Goal: Task Accomplishment & Management: Complete application form

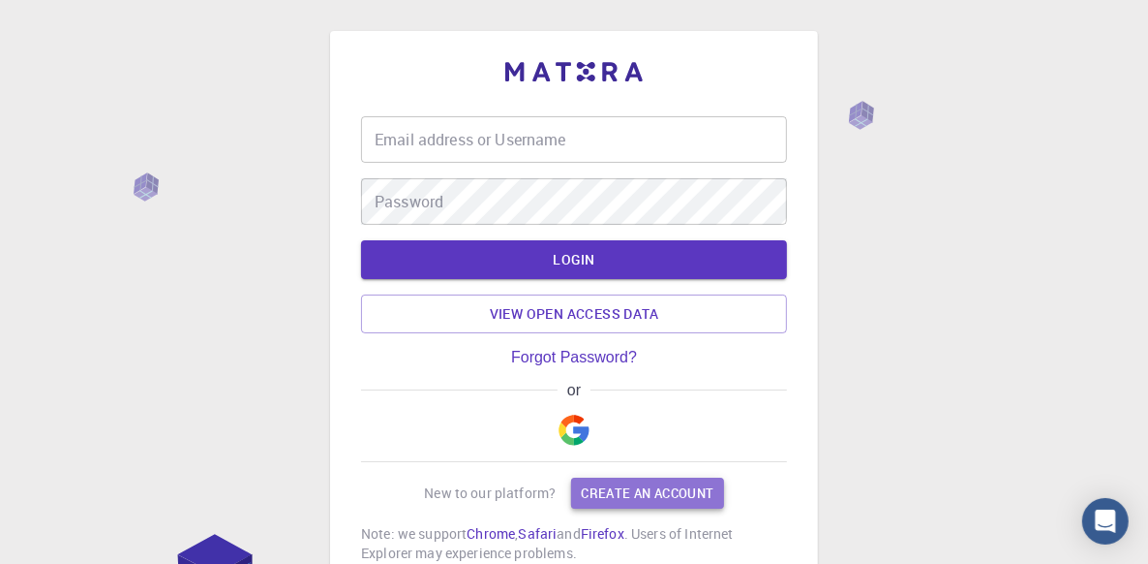
click at [658, 491] on link "Create an account" at bounding box center [647, 492] width 152 height 31
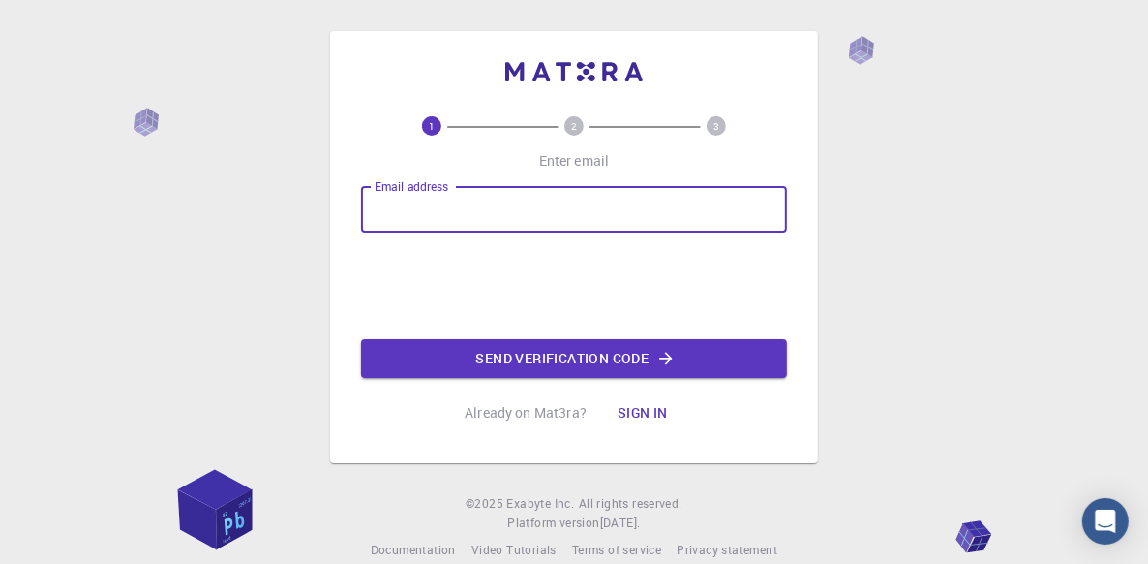
click at [466, 206] on input "Email address" at bounding box center [574, 209] width 426 height 46
type input "[EMAIL_ADDRESS][DOMAIN_NAME]"
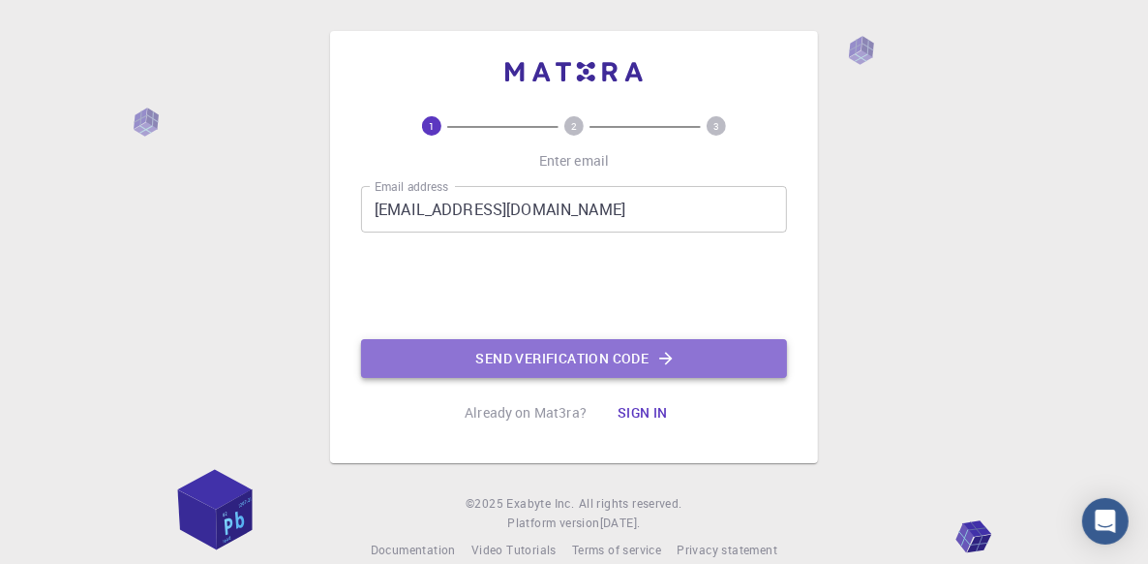
click at [625, 356] on button "Send verification code" at bounding box center [574, 358] width 426 height 39
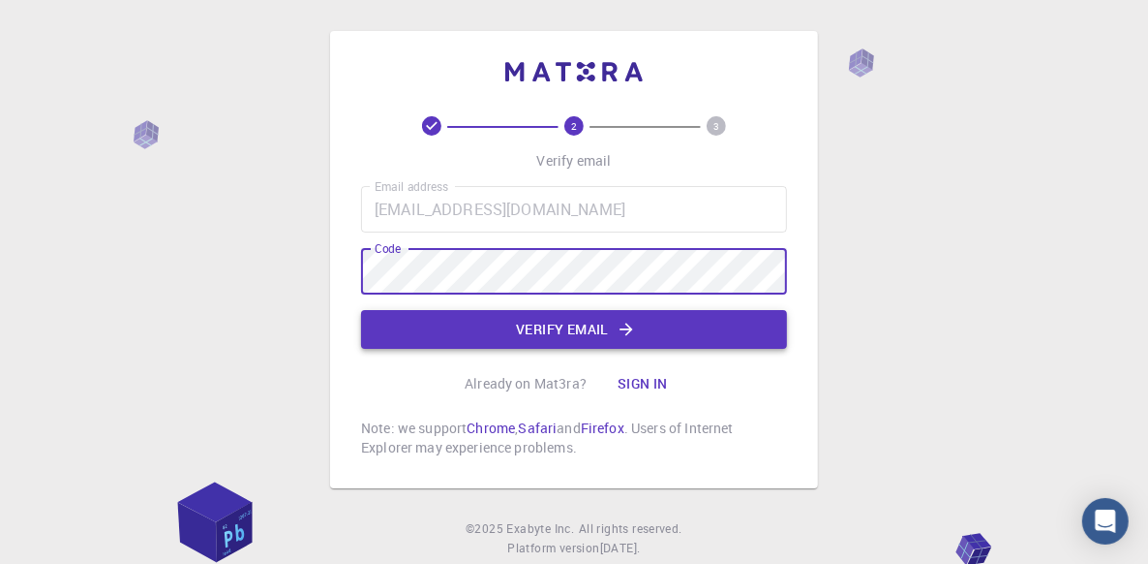
click at [533, 332] on button "Verify email" at bounding box center [574, 329] width 426 height 39
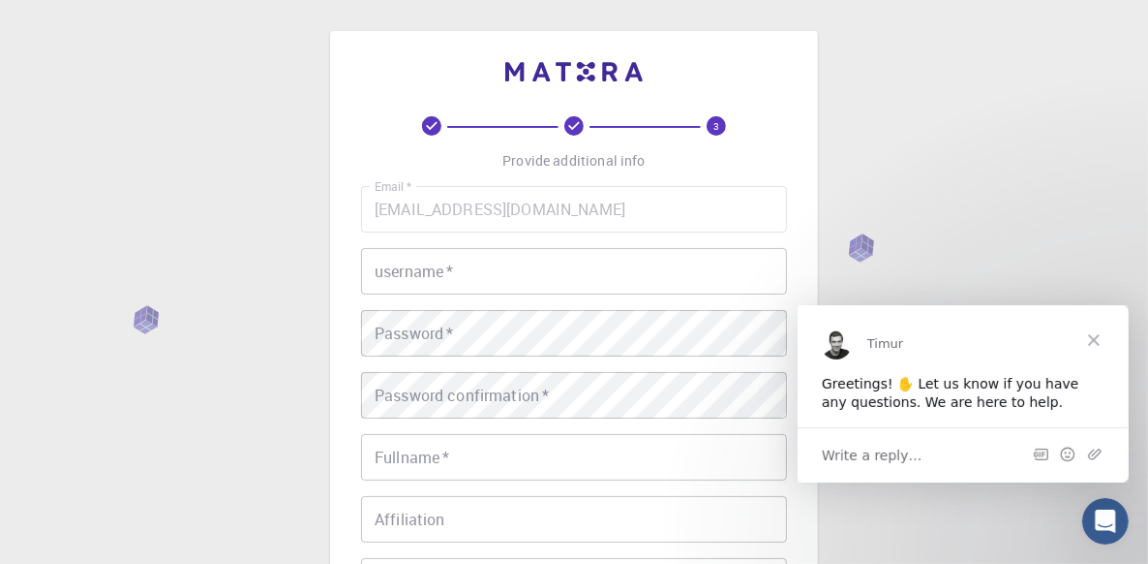
click at [477, 273] on input "username   *" at bounding box center [574, 271] width 426 height 46
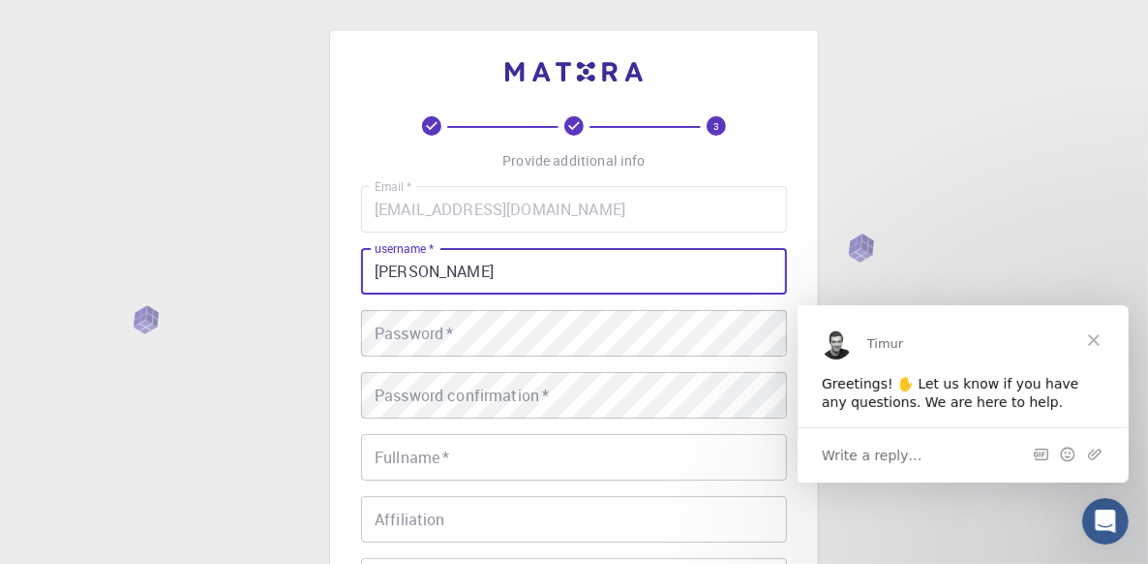
type input "[PERSON_NAME]"
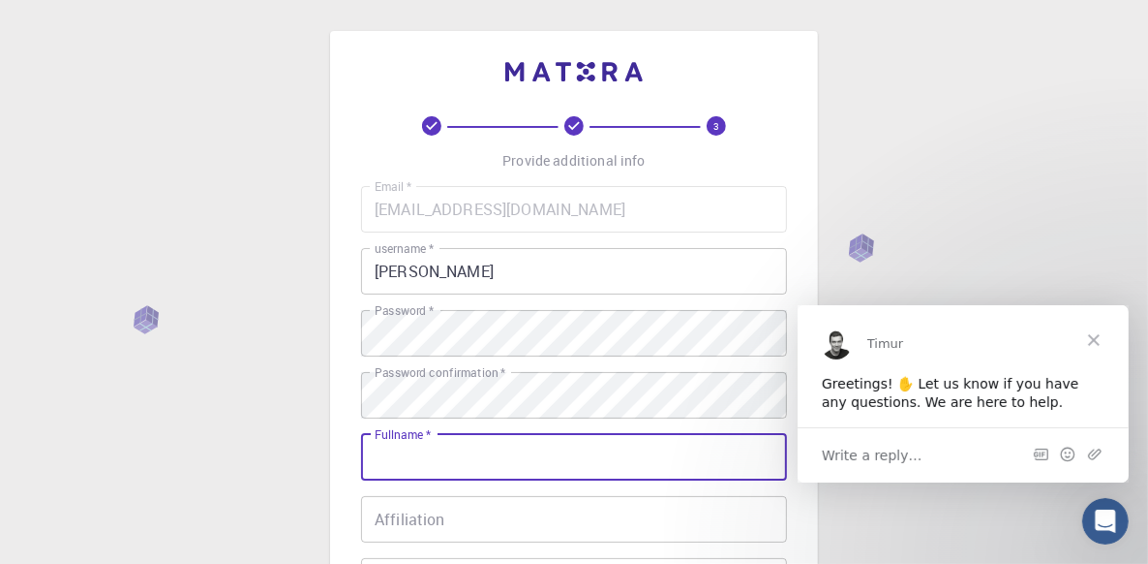
click at [473, 463] on input "Fullname   *" at bounding box center [574, 457] width 426 height 46
type input "[PERSON_NAME]"
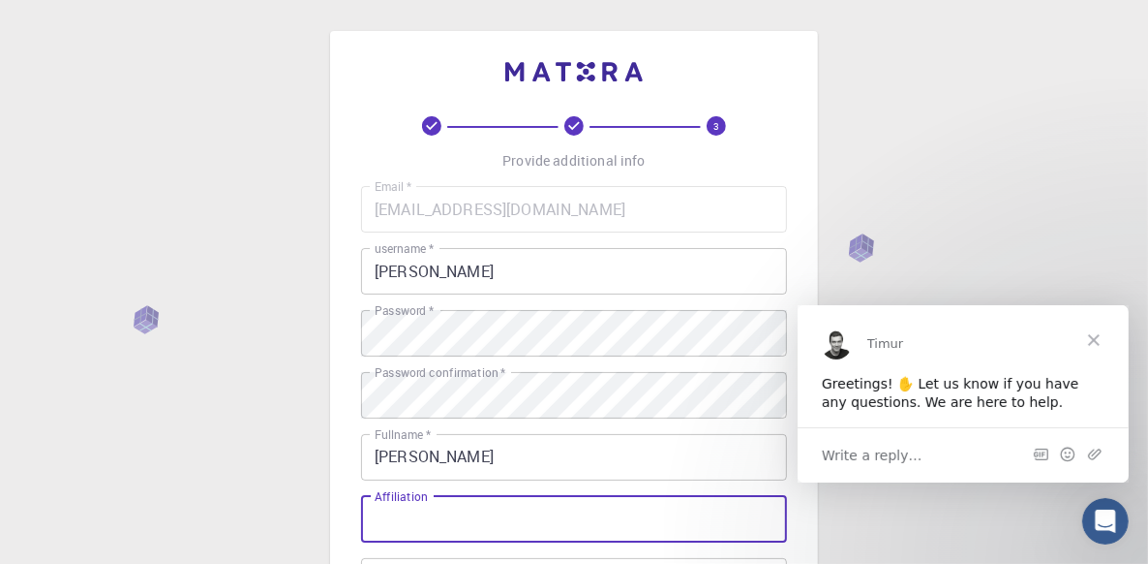
click at [444, 519] on input "Affiliation" at bounding box center [574, 519] width 426 height 46
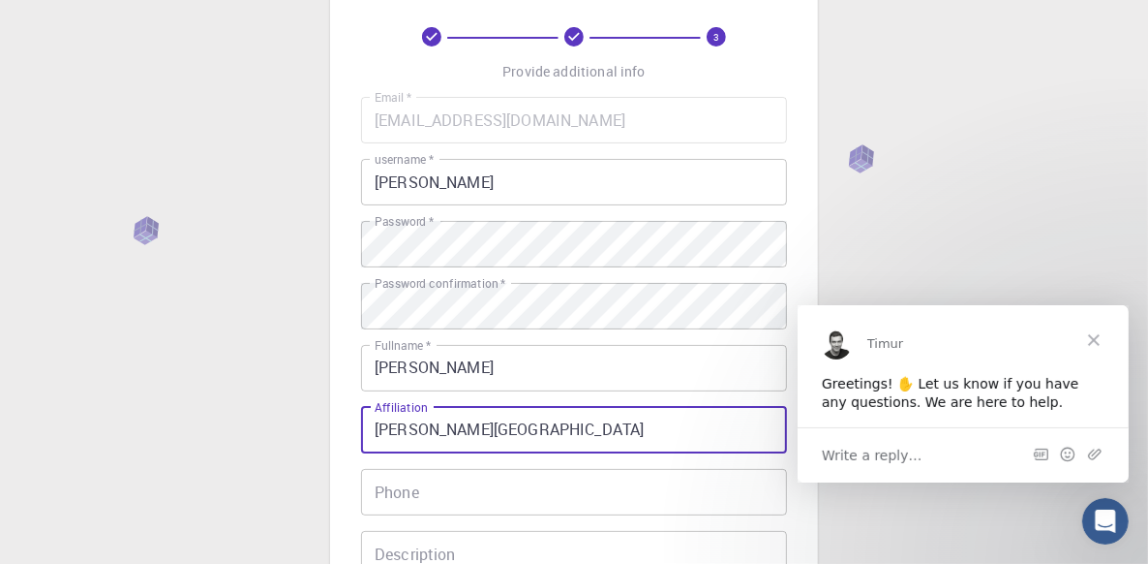
scroll to position [194, 0]
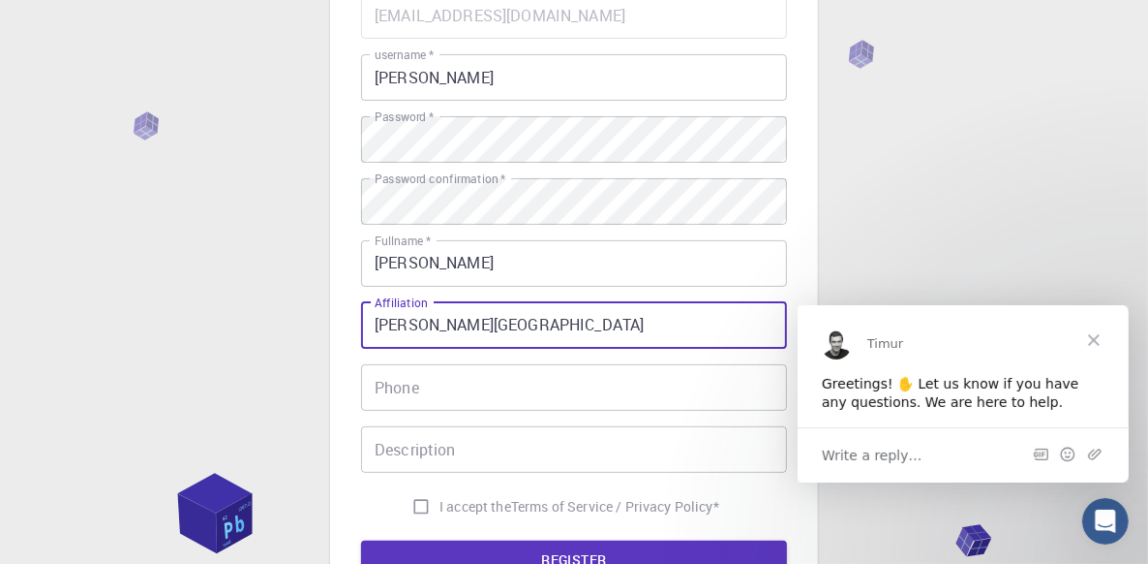
type input "[PERSON_NAME][GEOGRAPHIC_DATA]"
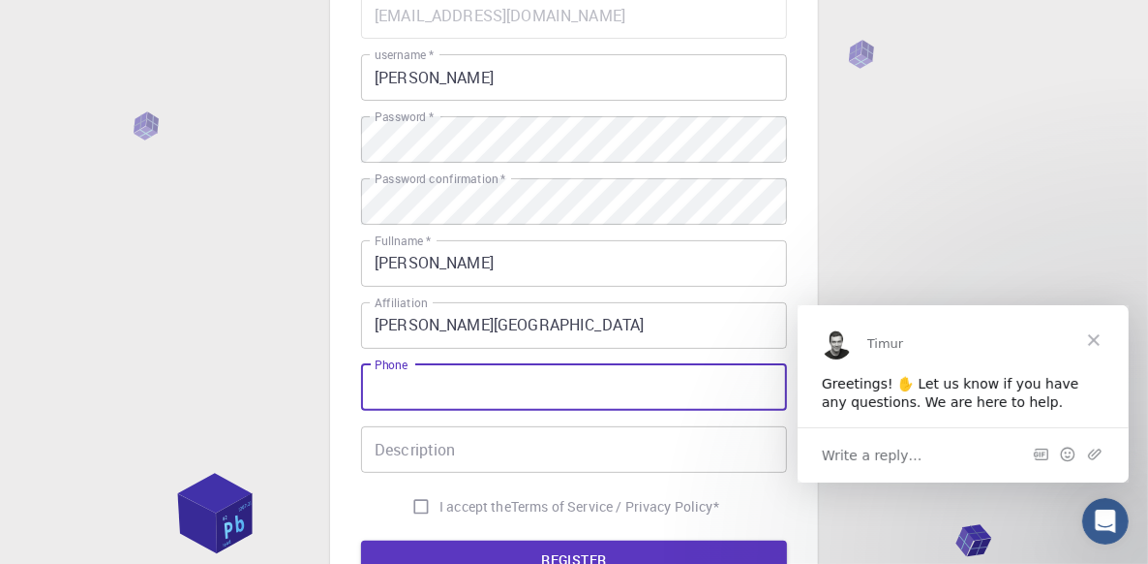
click at [445, 372] on input "Phone" at bounding box center [574, 387] width 426 height 46
type input "9736790604"
click at [460, 464] on input "Description" at bounding box center [574, 449] width 426 height 46
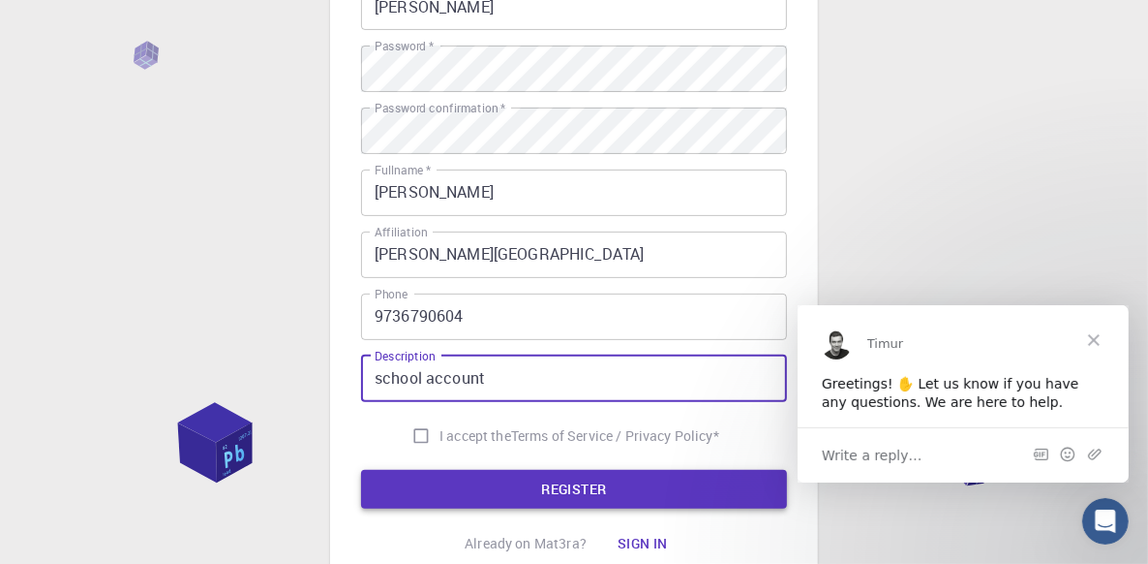
scroll to position [291, 0]
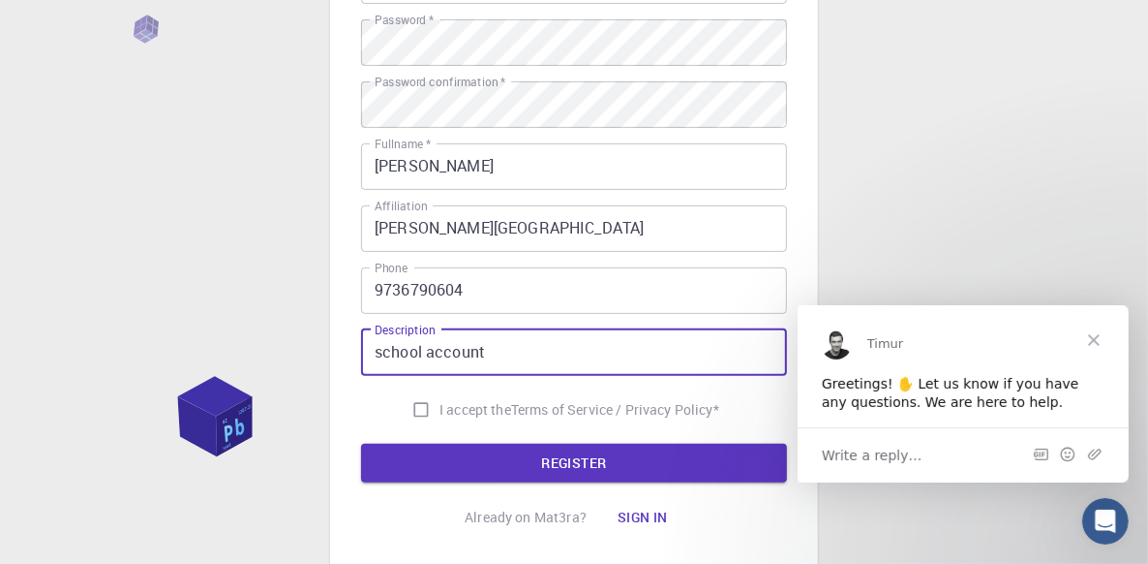
type input "school account"
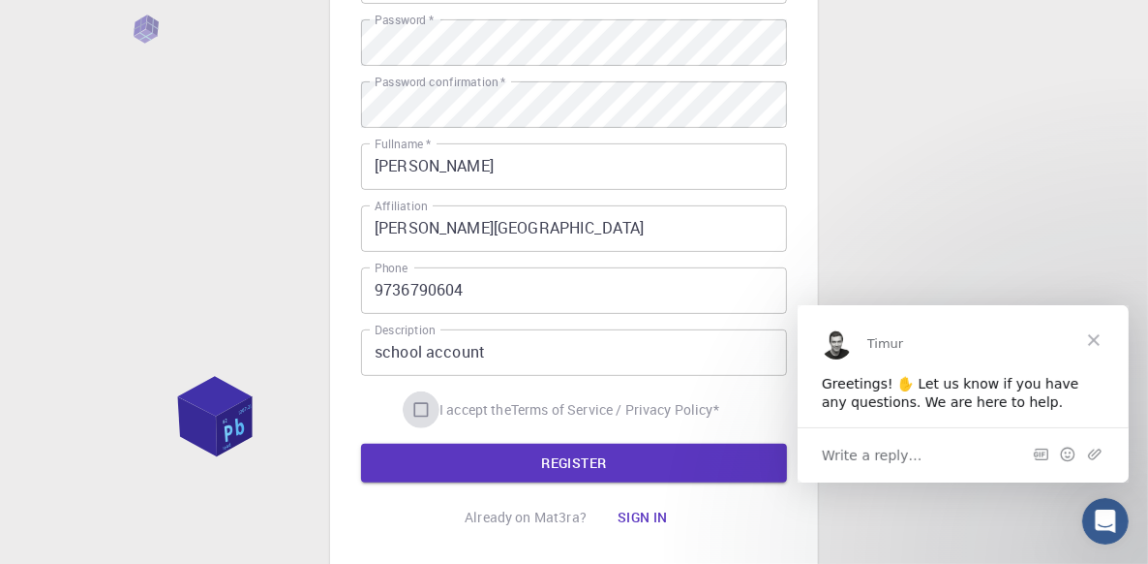
click at [416, 412] on input "I accept the Terms of Service / Privacy Policy *" at bounding box center [421, 409] width 37 height 37
checkbox input "true"
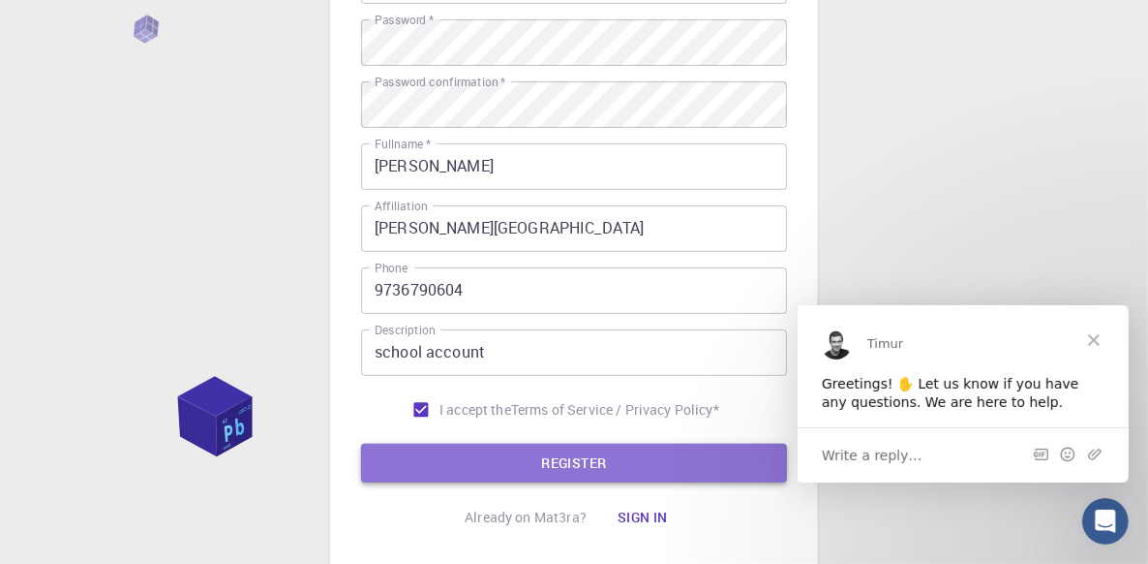
click at [569, 472] on button "REGISTER" at bounding box center [574, 463] width 426 height 39
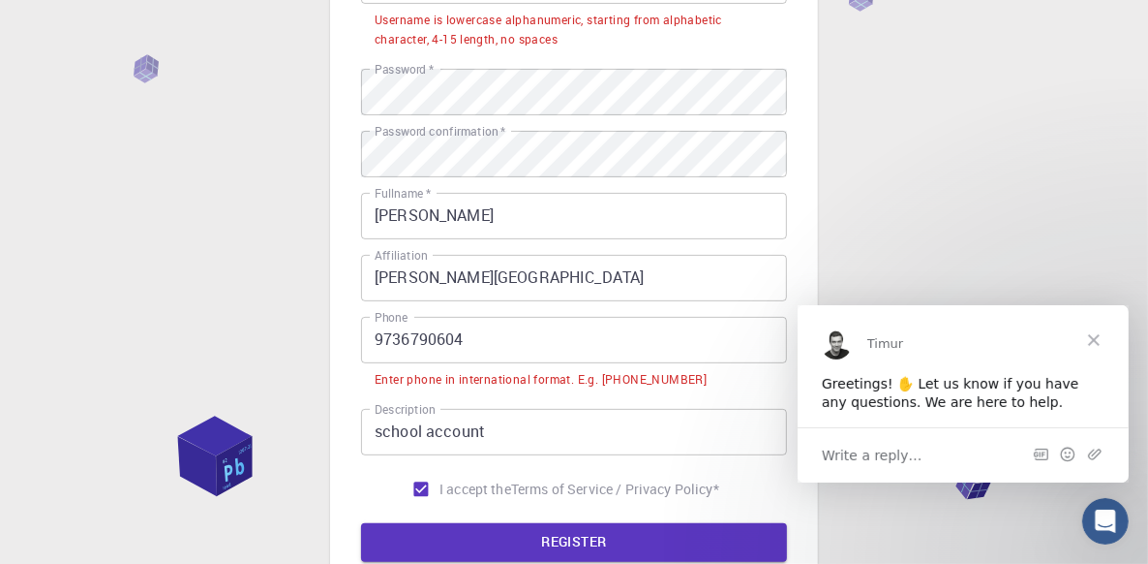
click at [640, 375] on div "Enter phone in international format. E.g. [PHONE_NUMBER]" at bounding box center [541, 379] width 332 height 19
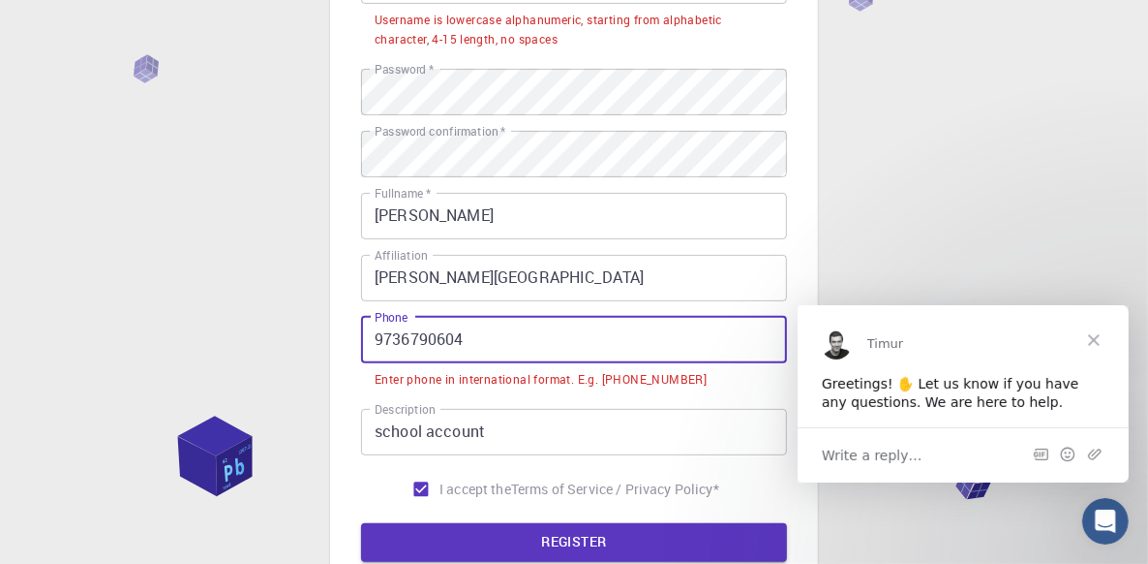
click at [426, 337] on input "9736790604" at bounding box center [574, 340] width 426 height 46
click at [372, 336] on input "9736790604" at bounding box center [574, 340] width 426 height 46
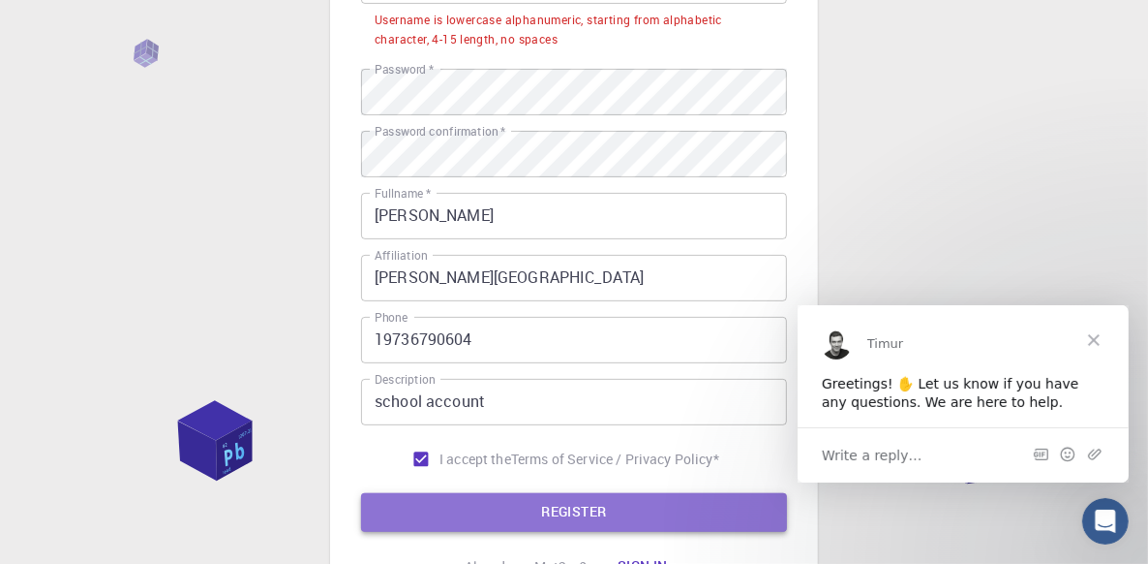
click at [587, 513] on button "REGISTER" at bounding box center [574, 512] width 426 height 39
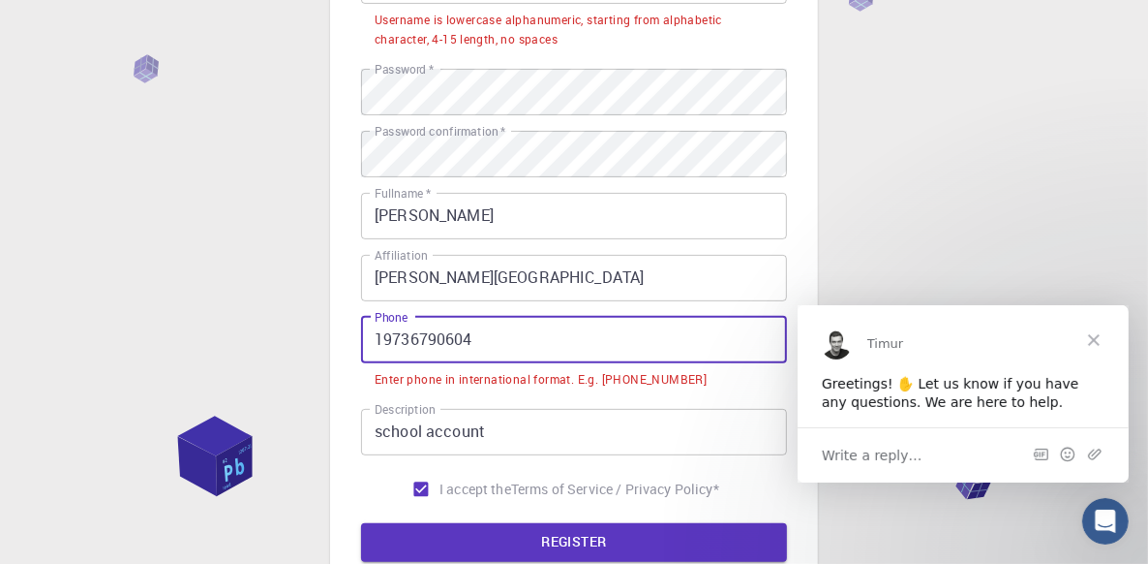
click at [387, 339] on input "19736790604" at bounding box center [574, 340] width 426 height 46
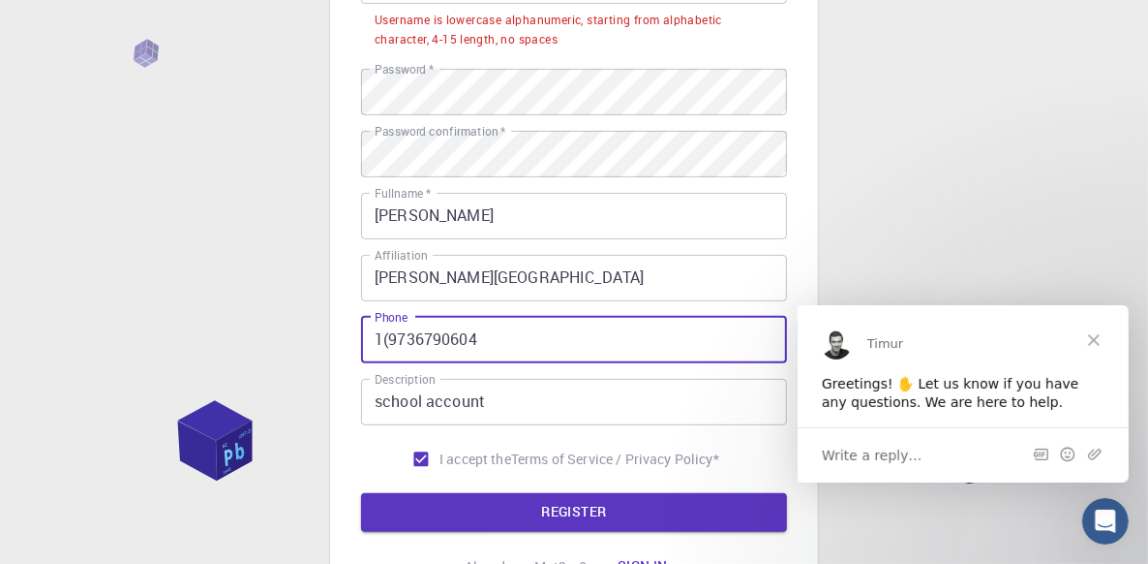
click at [416, 336] on input "1(9736790604" at bounding box center [574, 340] width 426 height 46
click at [443, 332] on input "[PHONE_NUMBER]" at bounding box center [574, 340] width 426 height 46
click at [448, 337] on input "[PHONE_NUMBER]" at bounding box center [574, 340] width 426 height 46
type input "[PHONE_NUMBER]"
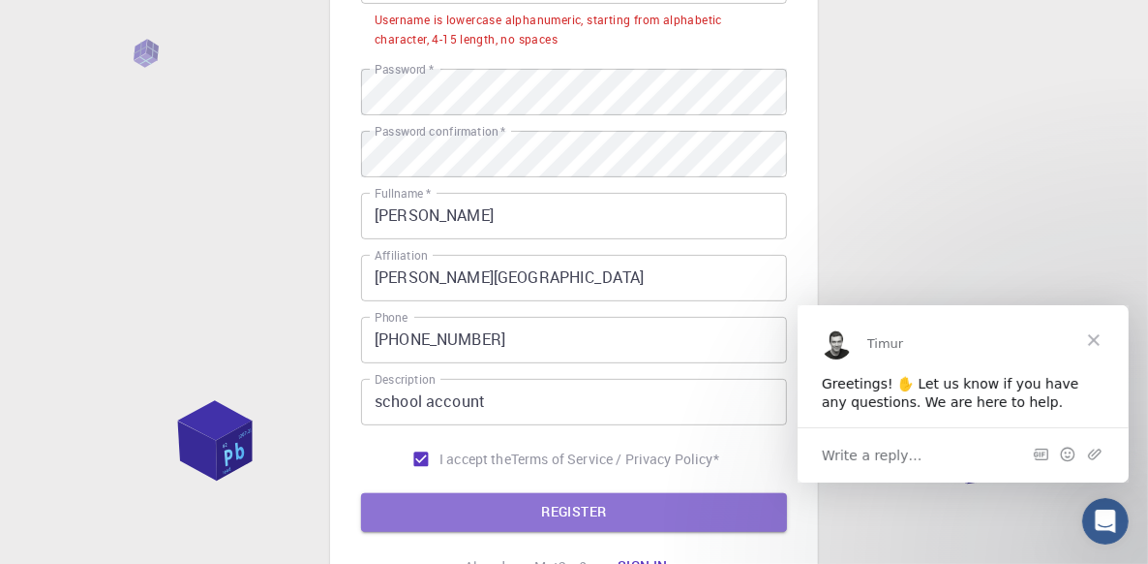
click at [542, 519] on button "REGISTER" at bounding box center [574, 512] width 426 height 39
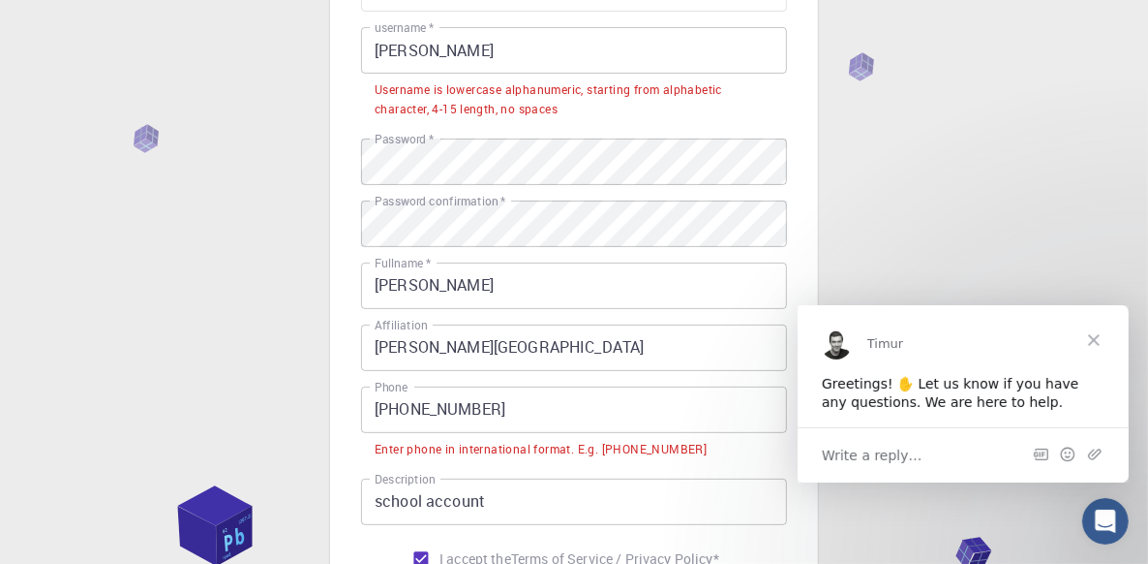
scroll to position [194, 0]
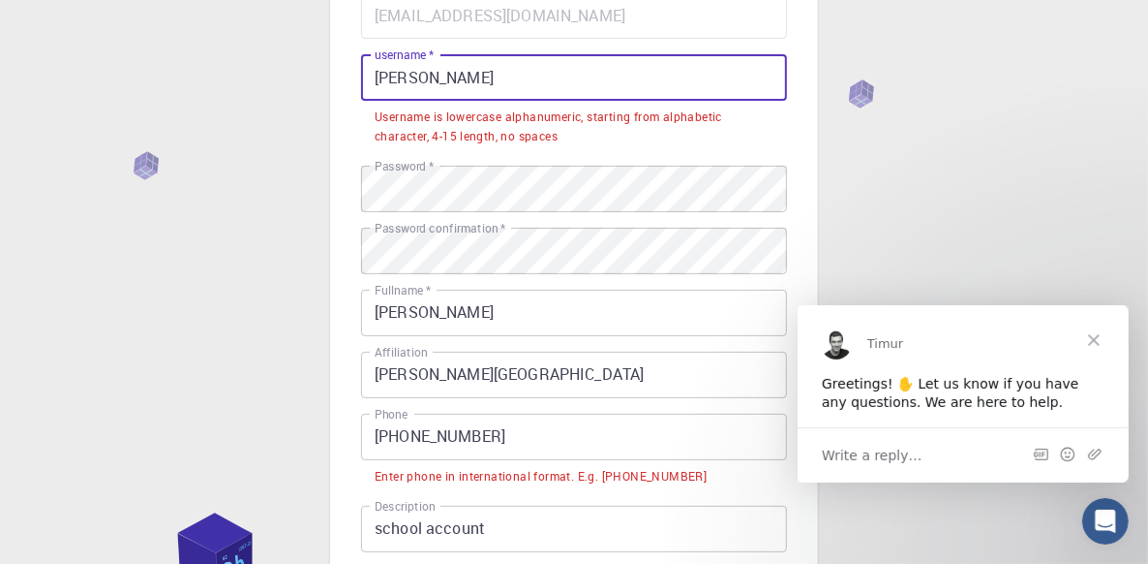
drag, startPoint x: 474, startPoint y: 74, endPoint x: 339, endPoint y: 68, distance: 134.7
click at [339, 68] on div "3 Provide additional info Email   * [EMAIL_ADDRESS][DOMAIN_NAME] Email   * user…" at bounding box center [574, 290] width 488 height 906
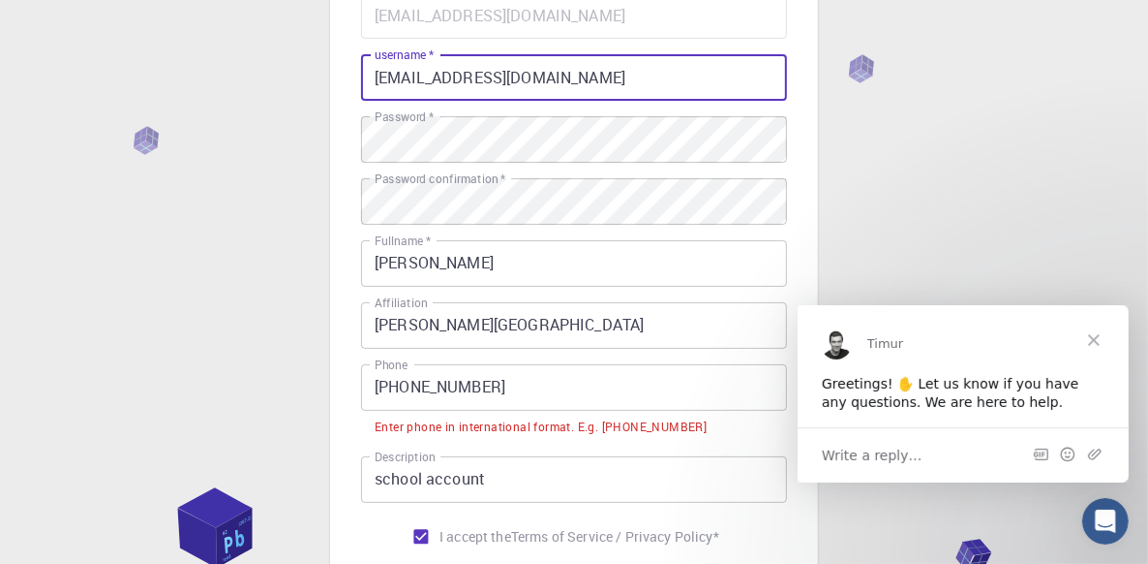
type input "[EMAIL_ADDRESS][DOMAIN_NAME]"
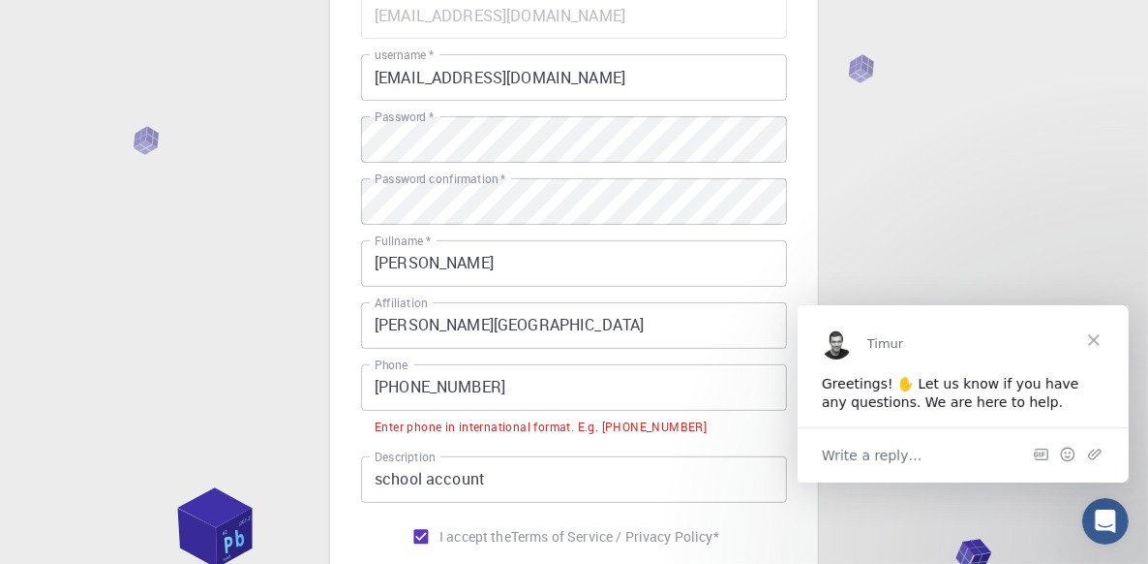
click at [641, 456] on div "Email   * [EMAIL_ADDRESS][DOMAIN_NAME] Email   * username   * [EMAIL_ADDRESS][D…" at bounding box center [574, 273] width 426 height 563
click at [663, 436] on li "Enter phone in international format. E.g. [PHONE_NUMBER]" at bounding box center [574, 426] width 426 height 30
click at [902, 453] on span "Write a reply…" at bounding box center [871, 454] width 101 height 25
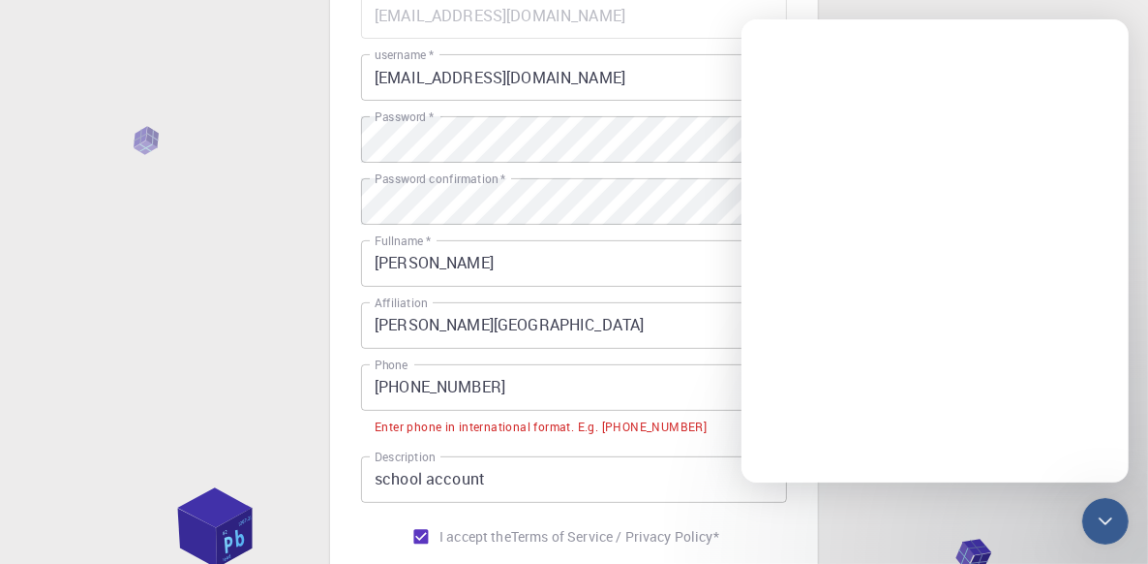
scroll to position [0, 0]
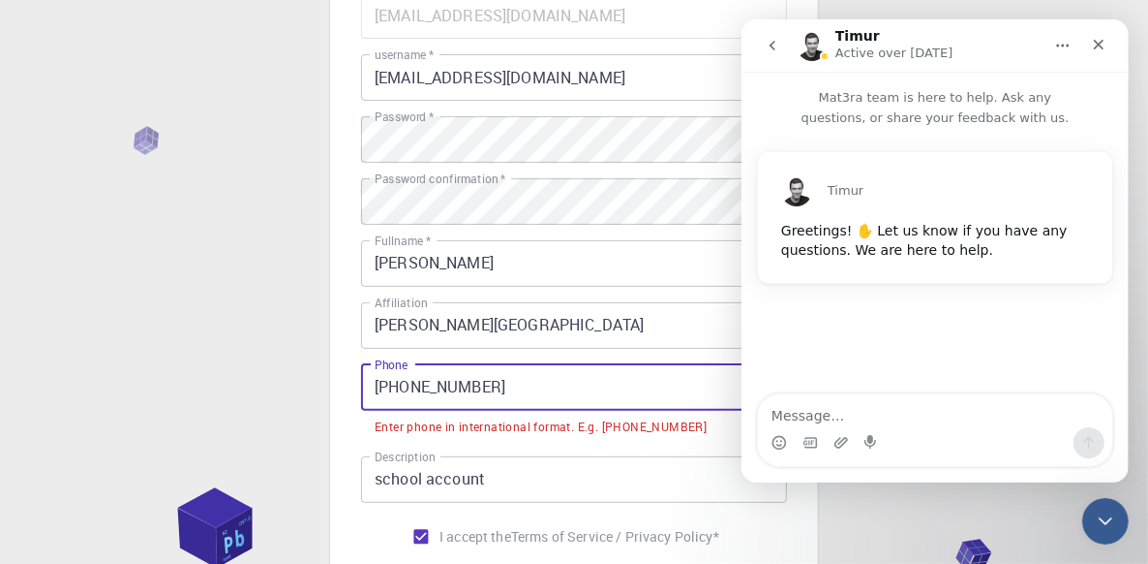
click at [374, 389] on input "[PHONE_NUMBER]" at bounding box center [574, 387] width 426 height 46
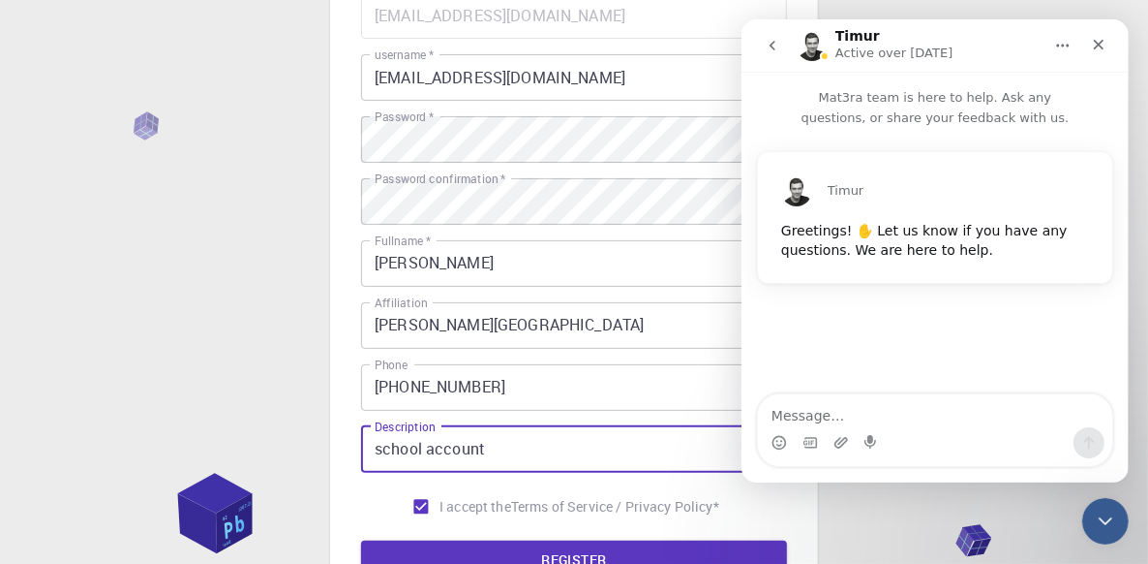
click at [537, 442] on input "school account" at bounding box center [574, 449] width 426 height 46
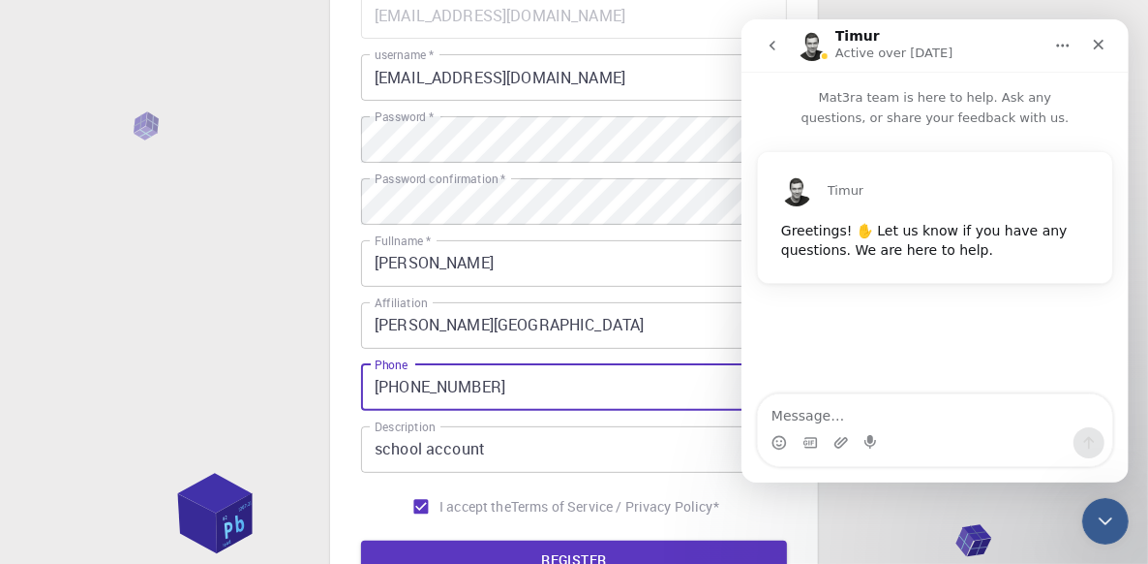
click at [672, 403] on input "[PHONE_NUMBER]" at bounding box center [574, 387] width 426 height 46
click at [842, 342] on div "Timur Greetings! ✋ Let us know if you have any questions. We are here to help." at bounding box center [934, 262] width 387 height 268
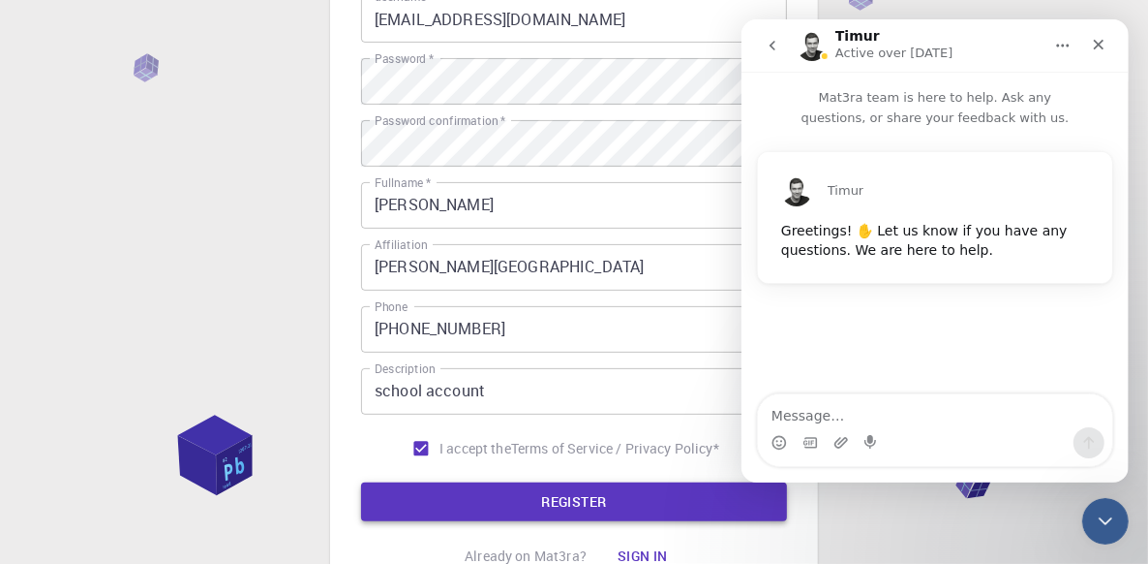
scroll to position [291, 0]
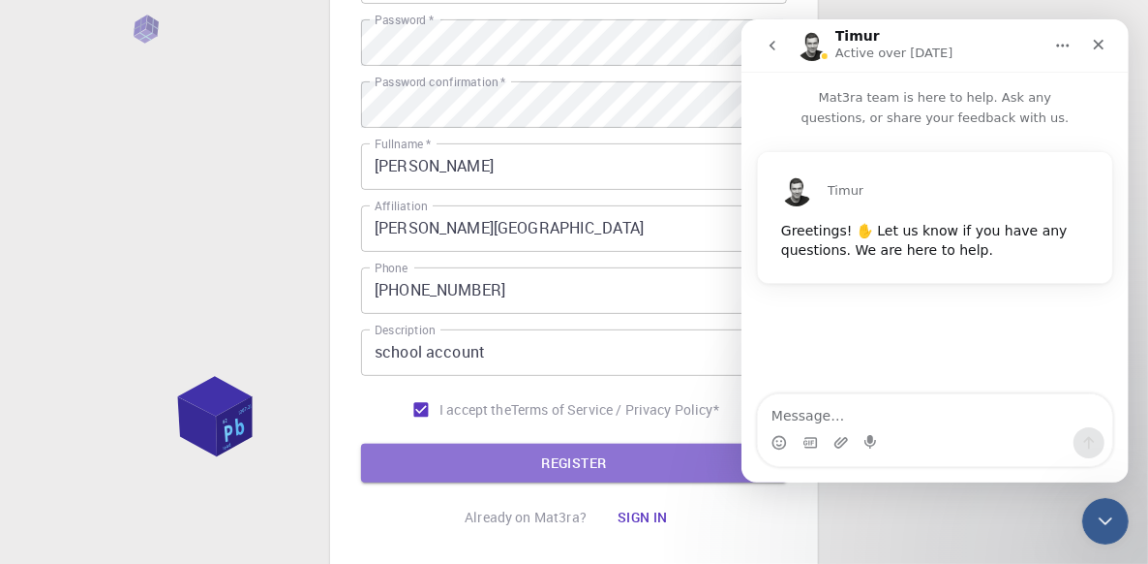
click at [548, 467] on button "REGISTER" at bounding box center [574, 463] width 426 height 39
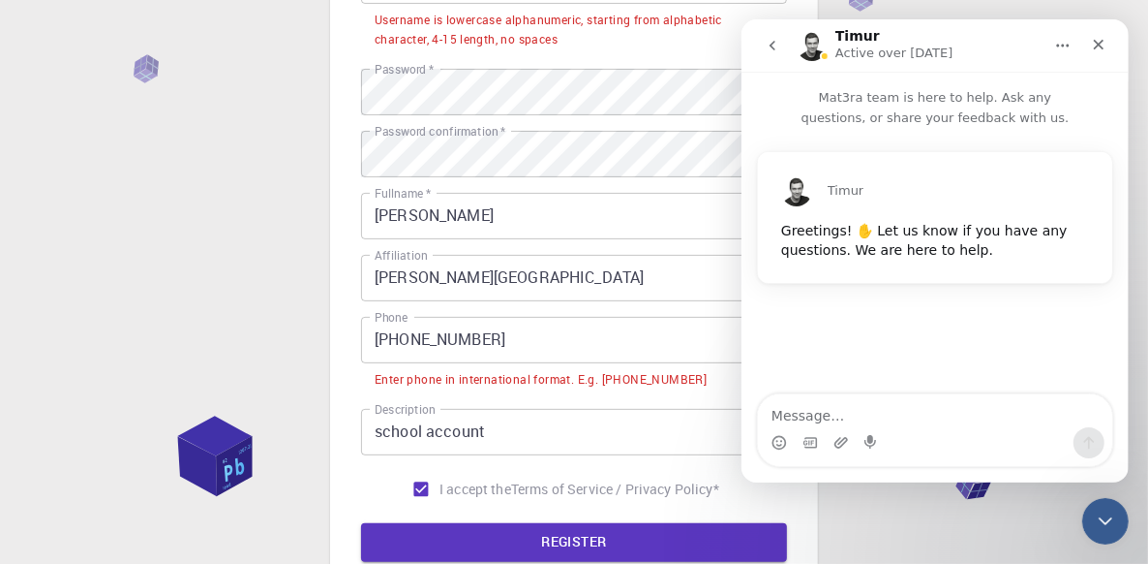
click at [500, 371] on div "Enter phone in international format. E.g. [PHONE_NUMBER]" at bounding box center [541, 379] width 332 height 19
click at [429, 335] on input "[PHONE_NUMBER]" at bounding box center [574, 340] width 426 height 46
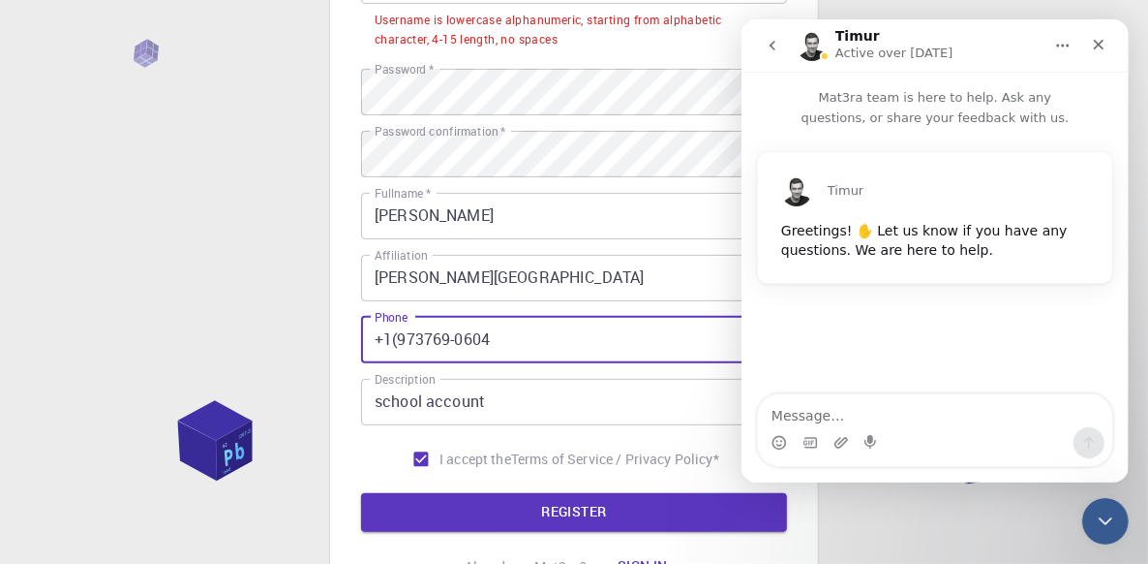
drag, startPoint x: 395, startPoint y: 341, endPoint x: 410, endPoint y: 330, distance: 18.0
click at [395, 340] on input "+1(973769-0604" at bounding box center [574, 340] width 426 height 46
drag, startPoint x: 448, startPoint y: 339, endPoint x: 461, endPoint y: 338, distance: 12.6
click at [448, 339] on input "[PHONE_NUMBER]" at bounding box center [574, 340] width 426 height 46
type input "[PHONE_NUMBER]"
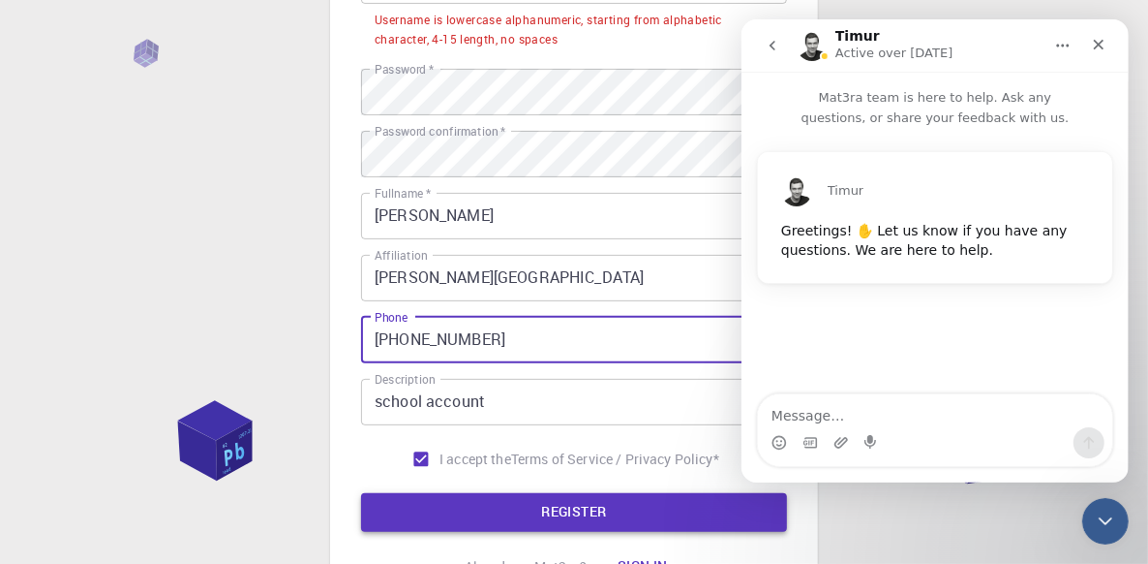
click at [545, 515] on button "REGISTER" at bounding box center [574, 512] width 426 height 39
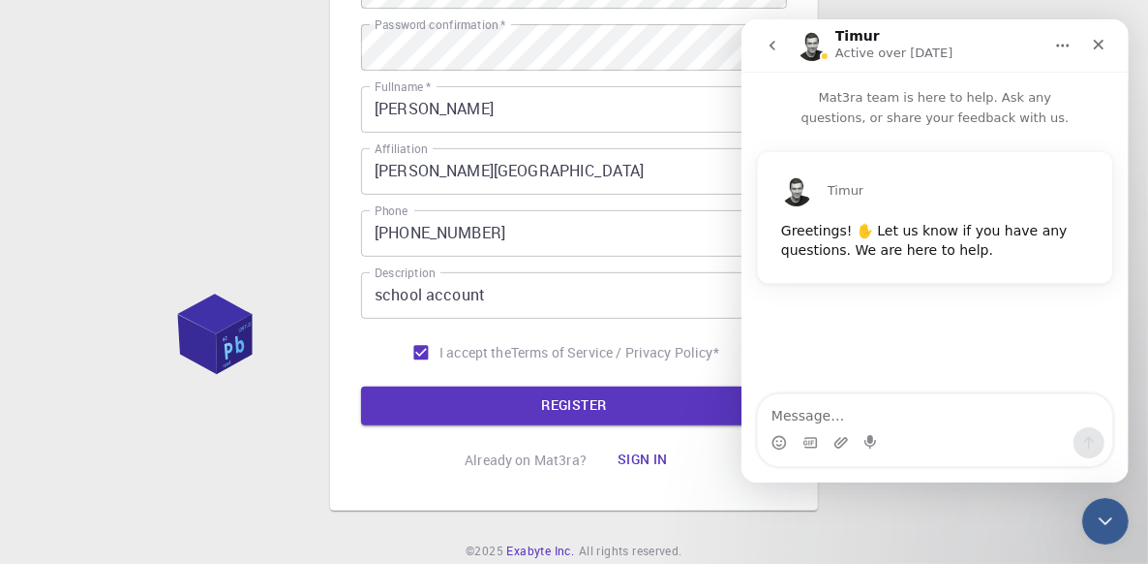
scroll to position [472, 0]
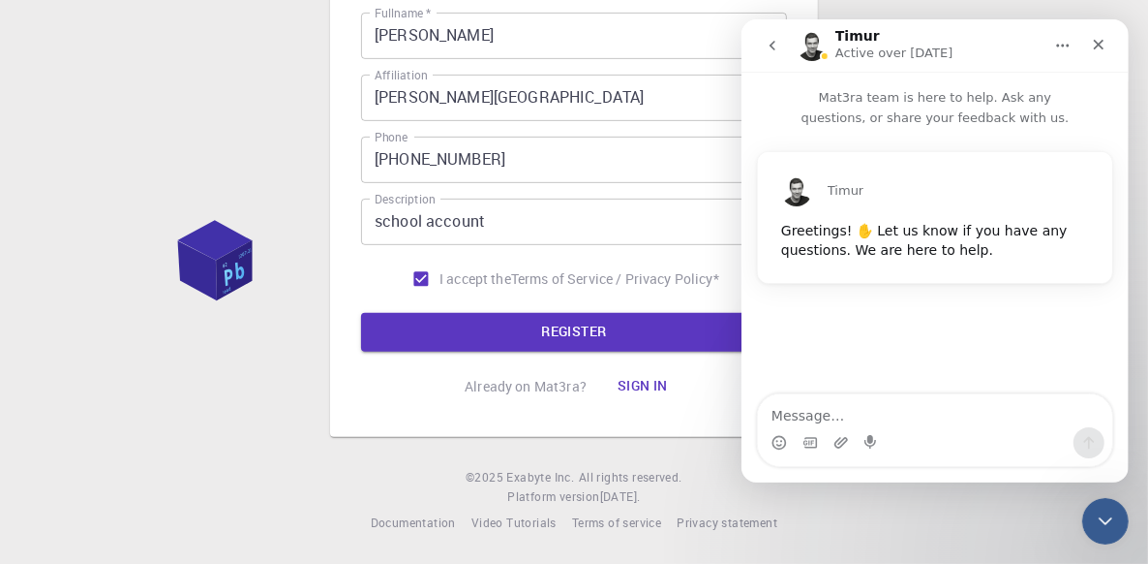
click at [625, 385] on button "Sign in" at bounding box center [642, 386] width 81 height 39
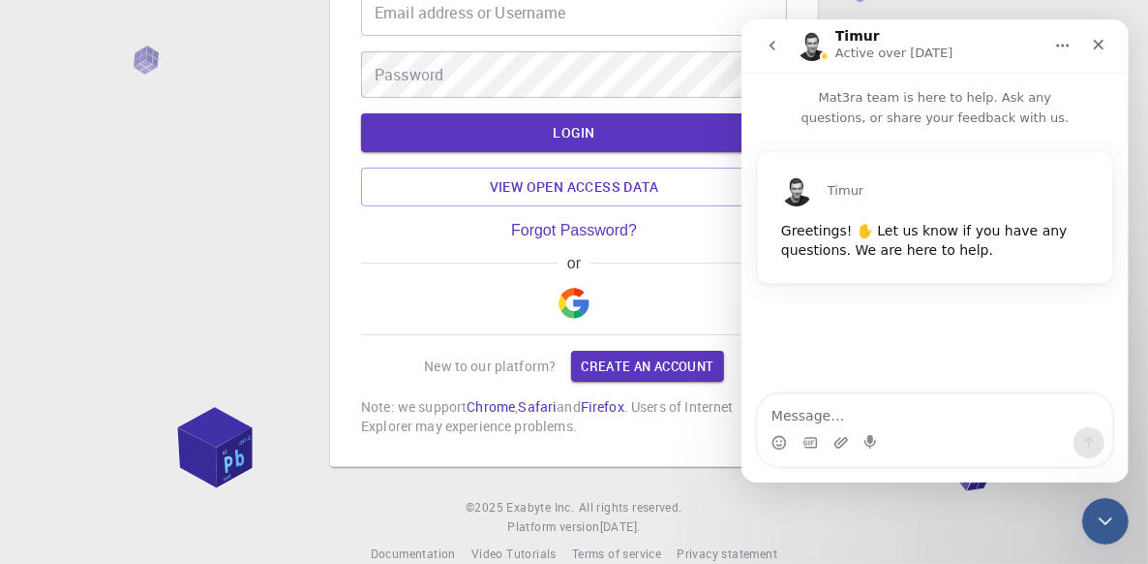
scroll to position [158, 0]
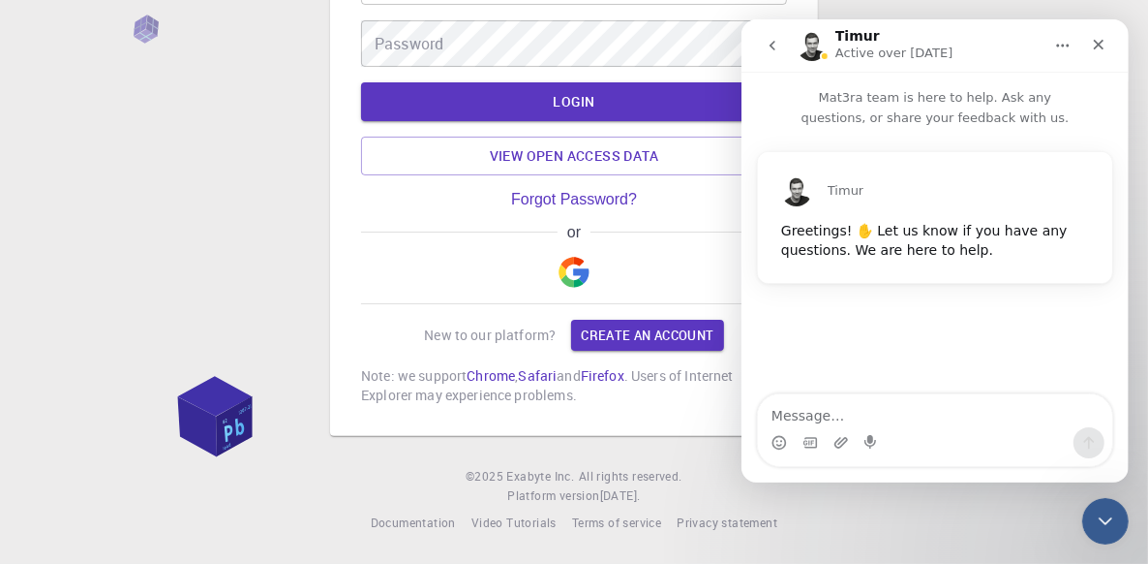
type input "[EMAIL_ADDRESS][DOMAIN_NAME]"
click at [1096, 38] on icon "Close" at bounding box center [1097, 44] width 15 height 15
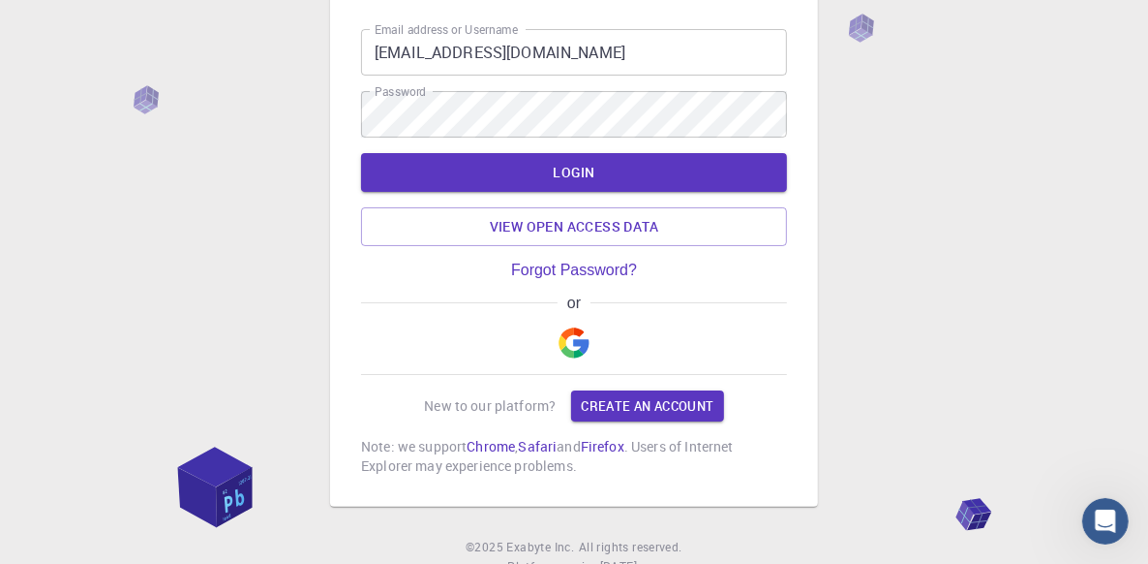
scroll to position [61, 0]
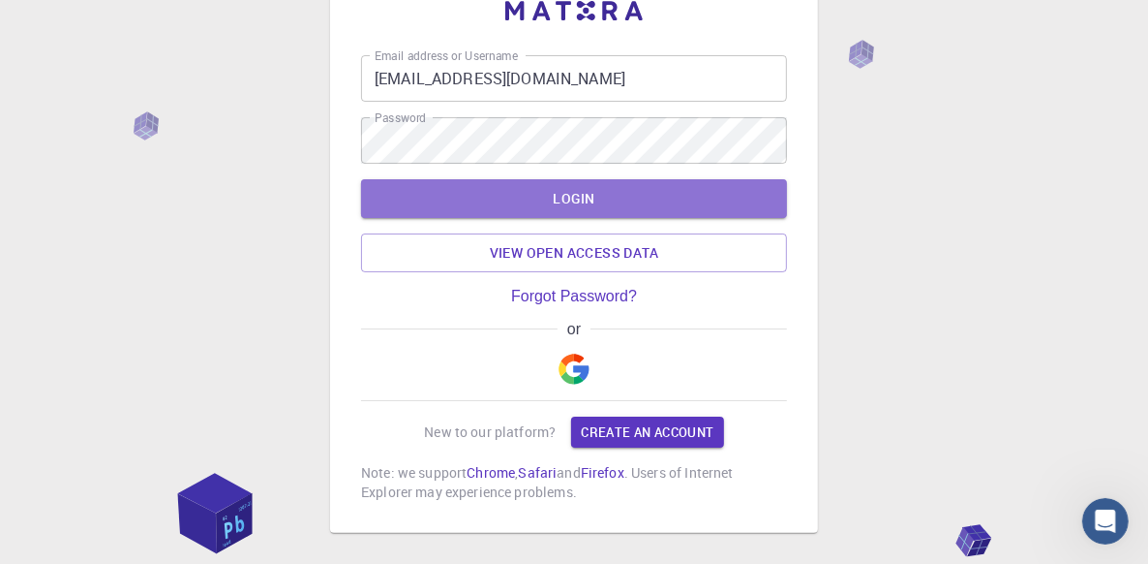
click at [565, 199] on button "LOGIN" at bounding box center [574, 198] width 426 height 39
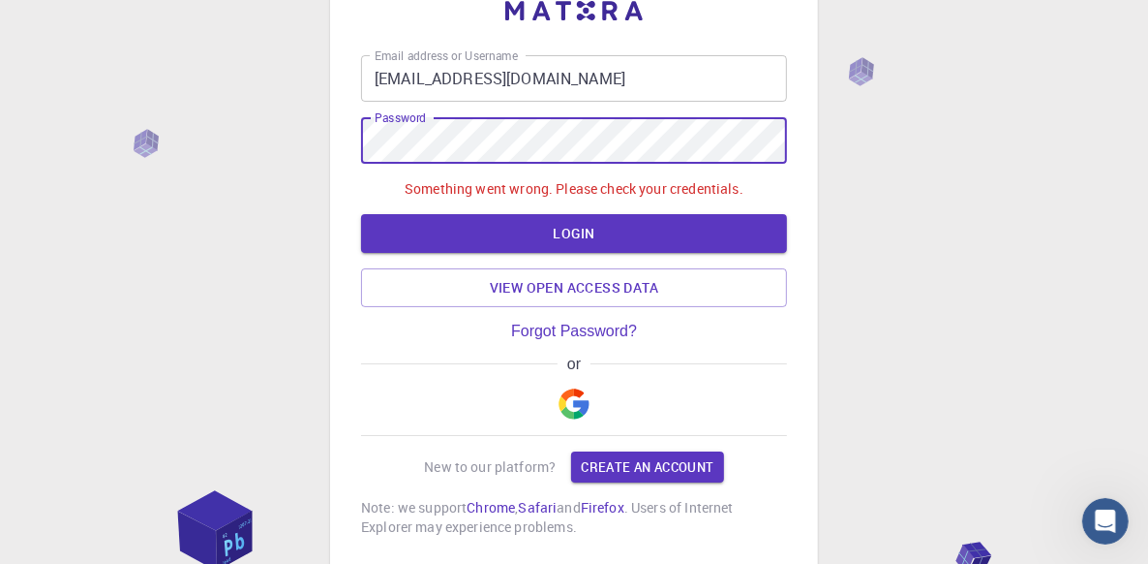
click at [258, 139] on div "Email address or Username [EMAIL_ADDRESS][DOMAIN_NAME] Email address or Usernam…" at bounding box center [574, 317] width 1148 height 756
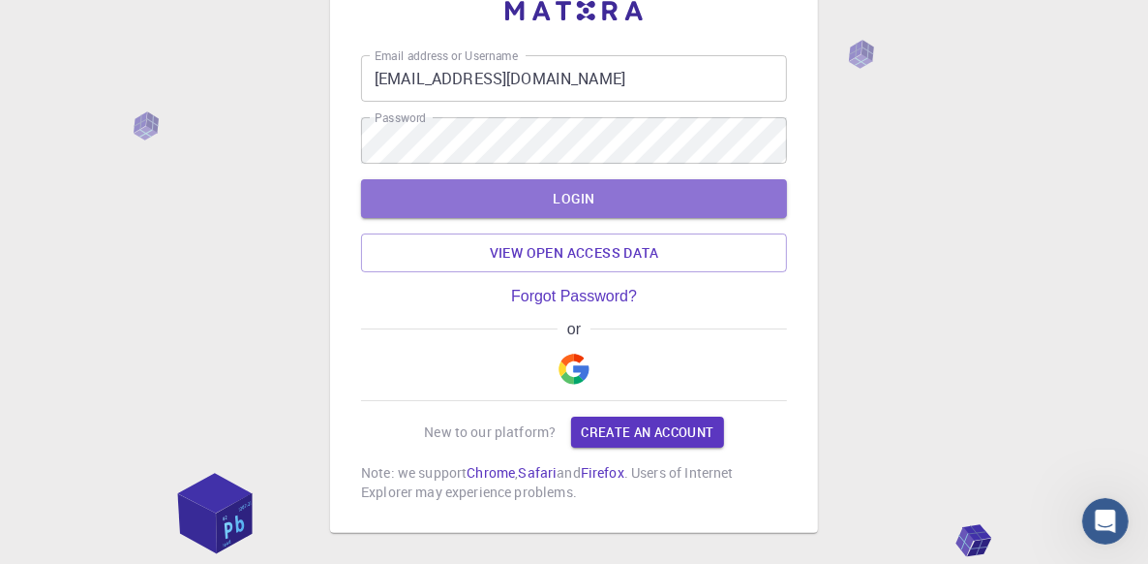
click at [576, 197] on button "LOGIN" at bounding box center [574, 198] width 426 height 39
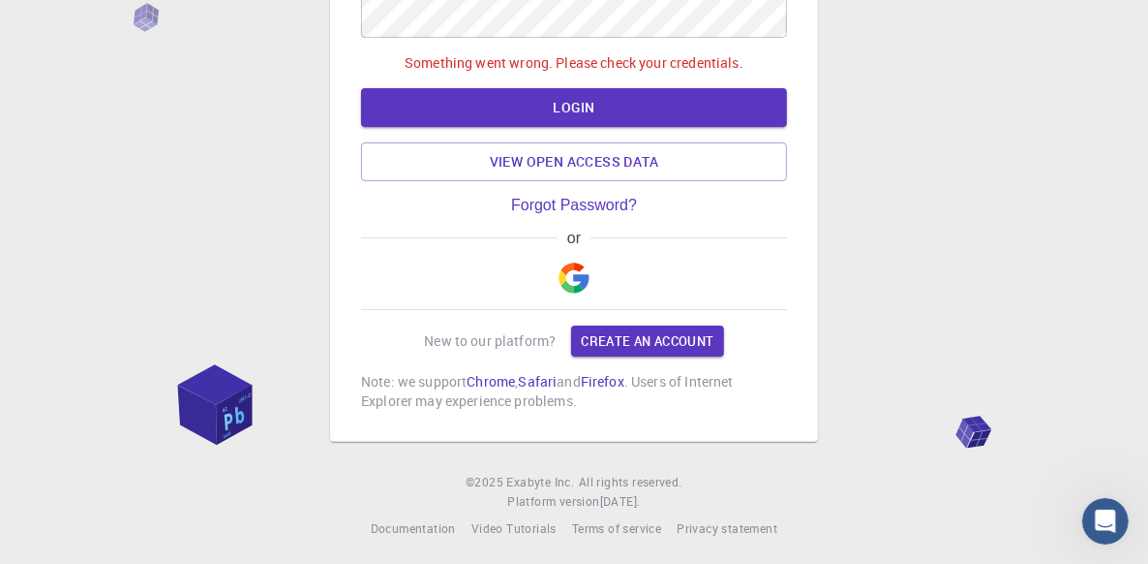
scroll to position [193, 0]
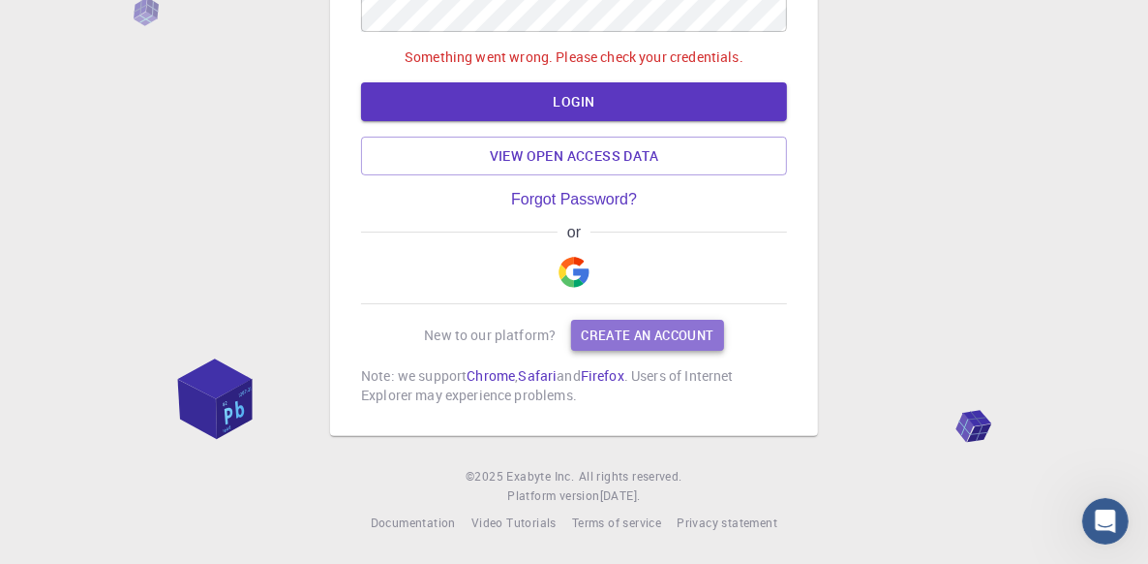
click at [635, 328] on link "Create an account" at bounding box center [647, 335] width 152 height 31
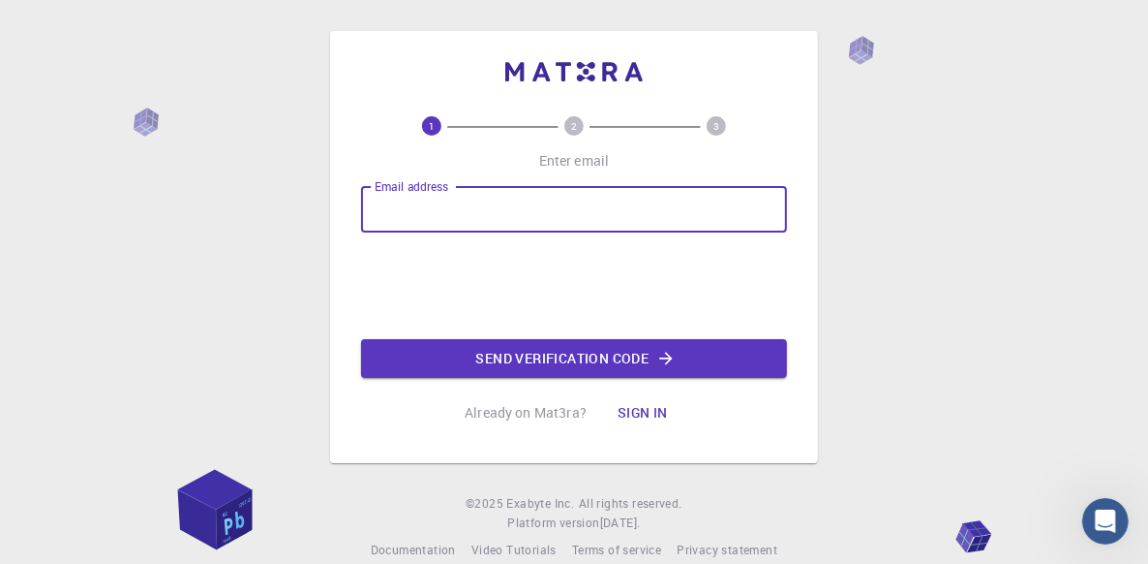
click at [514, 203] on input "Email address" at bounding box center [574, 209] width 426 height 46
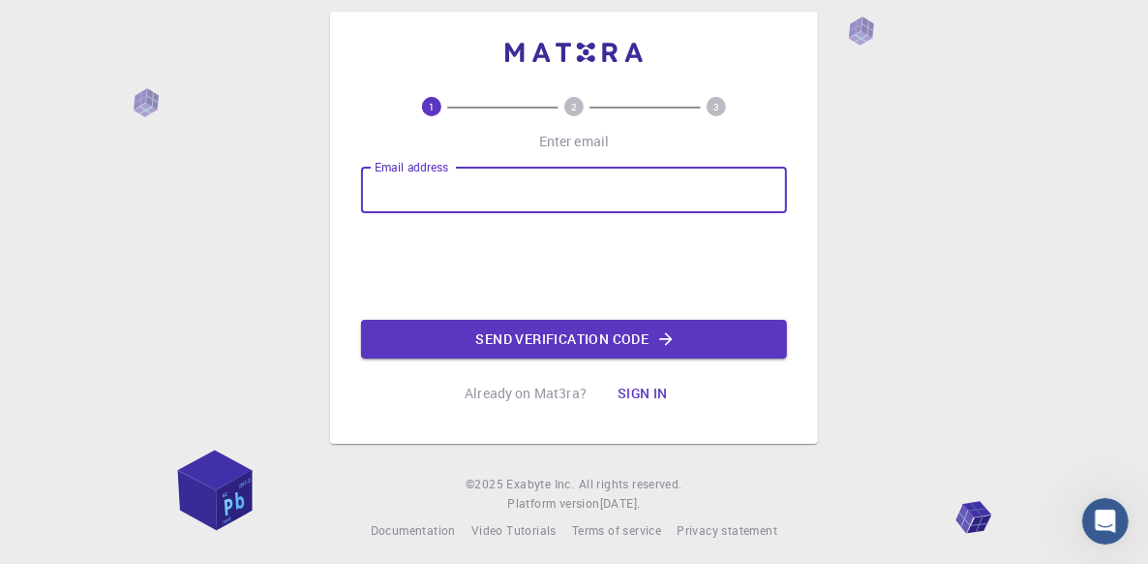
scroll to position [27, 0]
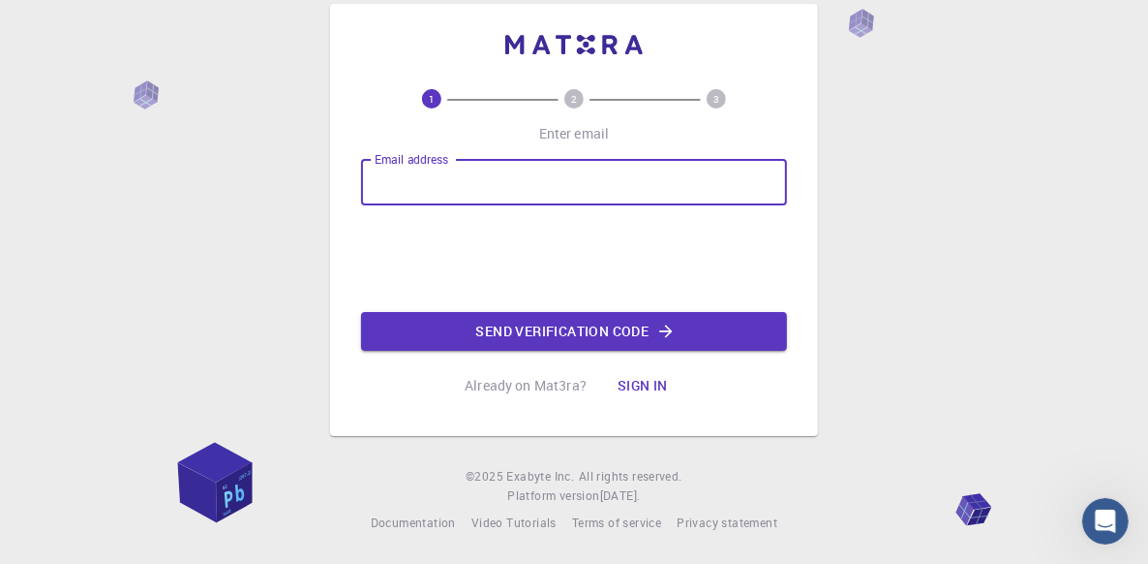
click at [480, 185] on input "Email address" at bounding box center [574, 182] width 426 height 46
type input "[EMAIL_ADDRESS][DOMAIN_NAME]"
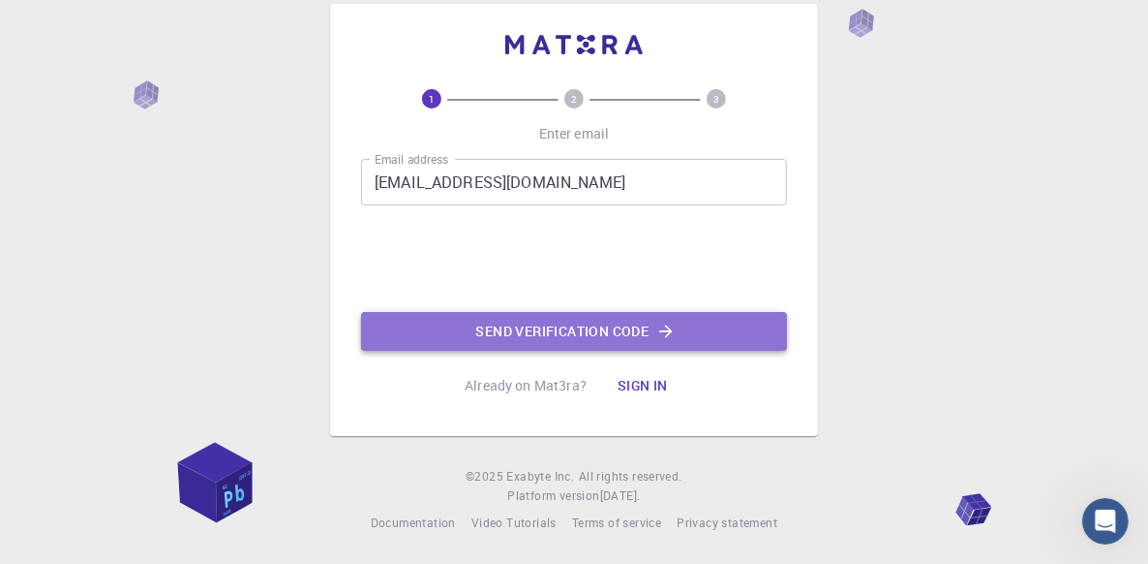
click at [591, 329] on button "Send verification code" at bounding box center [574, 331] width 426 height 39
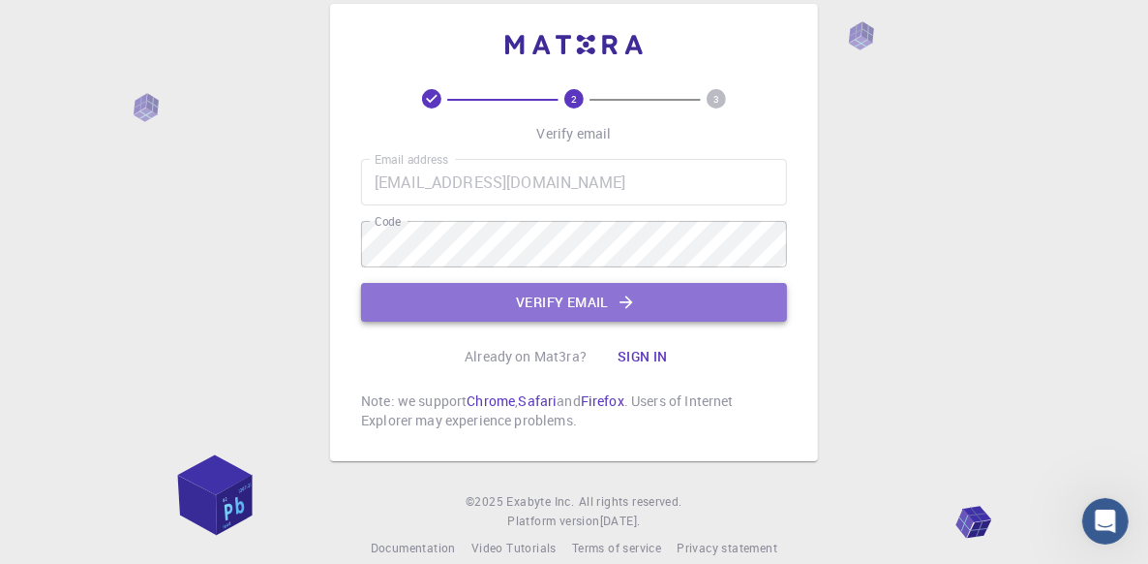
click at [582, 299] on button "Verify email" at bounding box center [574, 302] width 426 height 39
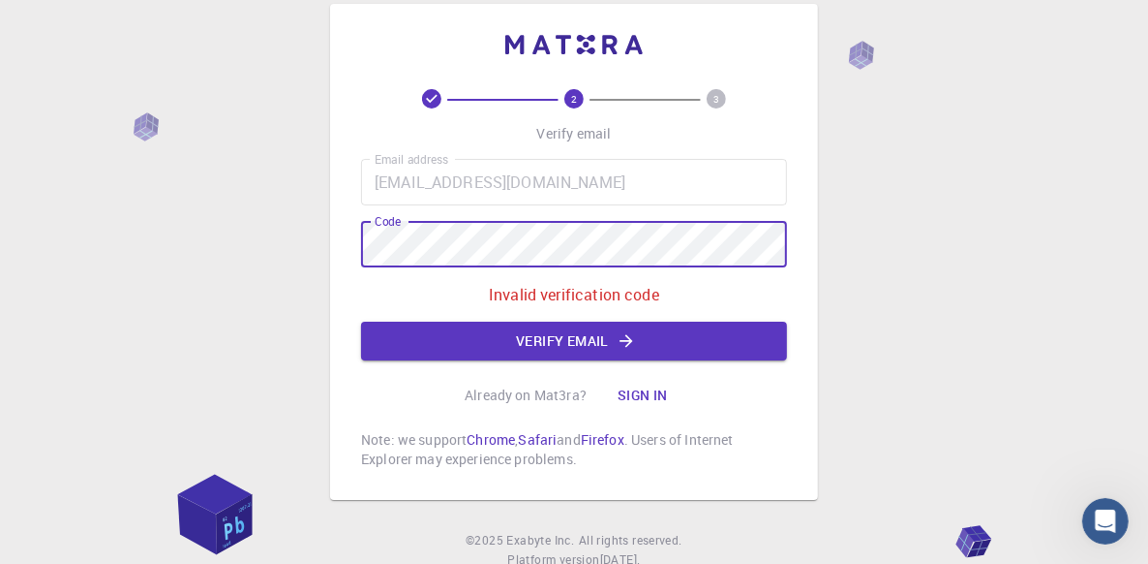
click at [340, 238] on div "2 3 Verify email Email address [EMAIL_ADDRESS][DOMAIN_NAME] Email address Code …" at bounding box center [574, 252] width 488 height 496
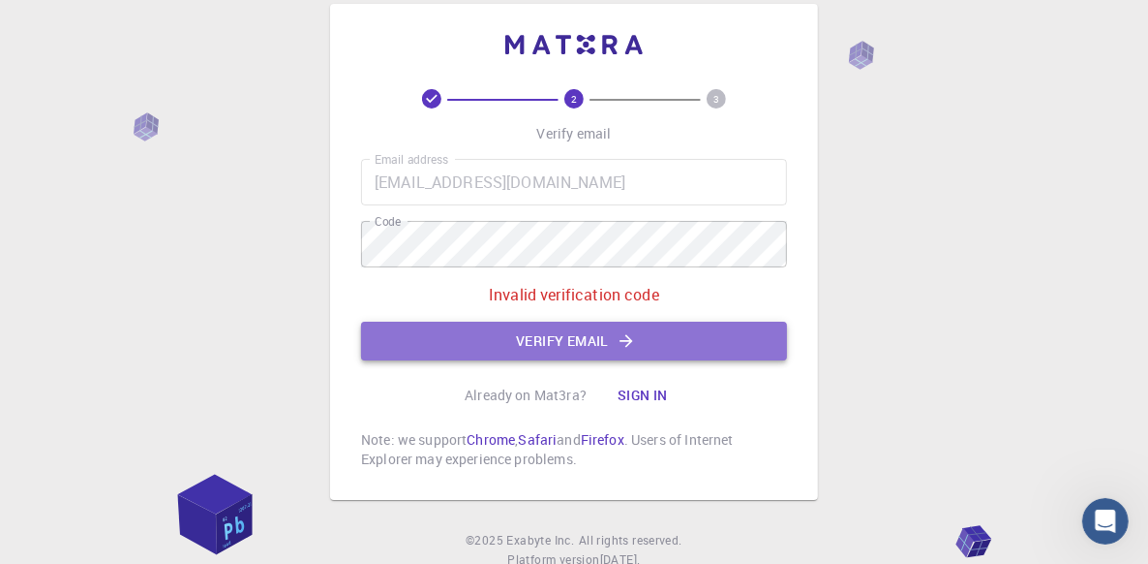
click at [569, 339] on button "Verify email" at bounding box center [574, 340] width 426 height 39
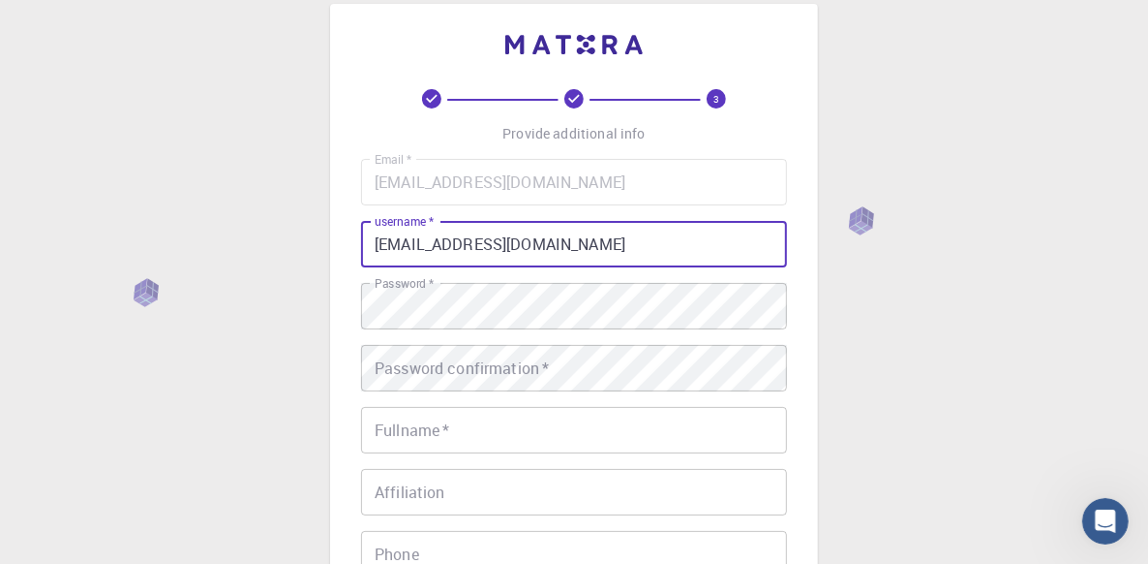
click at [588, 241] on input "[EMAIL_ADDRESS][DOMAIN_NAME]" at bounding box center [574, 244] width 426 height 46
drag, startPoint x: 588, startPoint y: 241, endPoint x: 348, endPoint y: 248, distance: 240.2
click at [344, 250] on div "3 Provide additional info Email   * [EMAIL_ADDRESS][DOMAIN_NAME] Email   * user…" at bounding box center [574, 417] width 488 height 827
type input "[PERSON_NAME]"
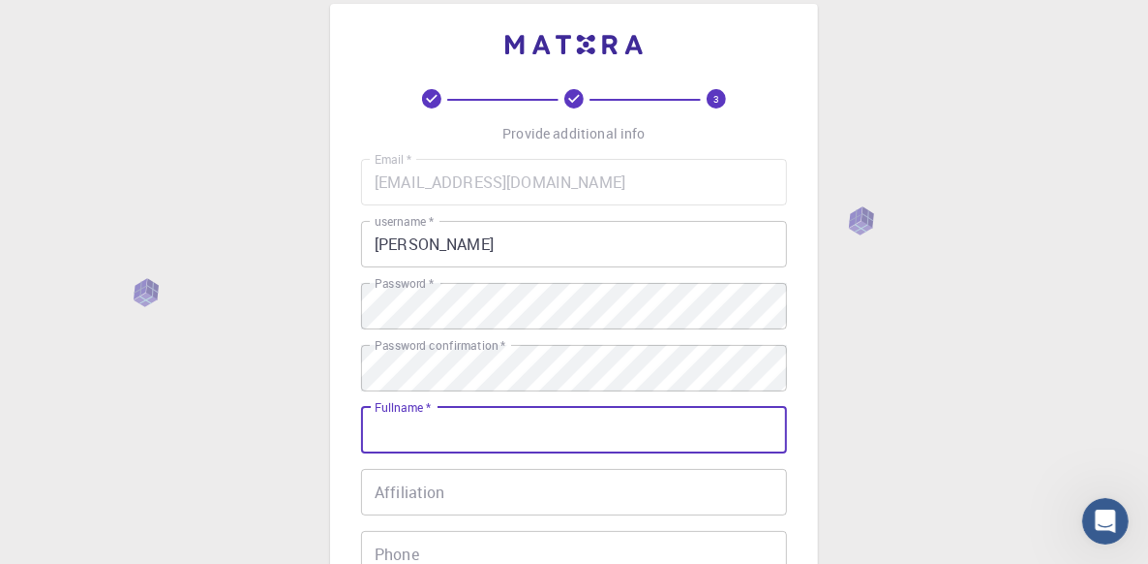
click at [755, 428] on input "Fullname   *" at bounding box center [574, 430] width 426 height 46
type input "[PERSON_NAME]"
click at [517, 485] on input "Affiliation" at bounding box center [574, 492] width 426 height 46
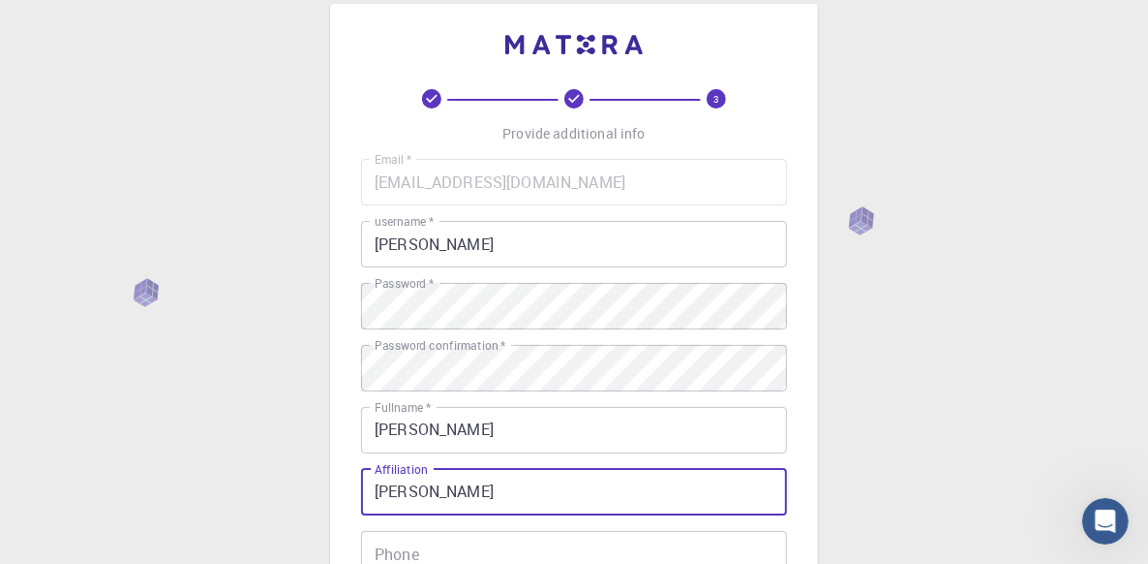
click at [474, 492] on input "[PERSON_NAME]" at bounding box center [574, 492] width 426 height 46
type input "[PERSON_NAME][GEOGRAPHIC_DATA]"
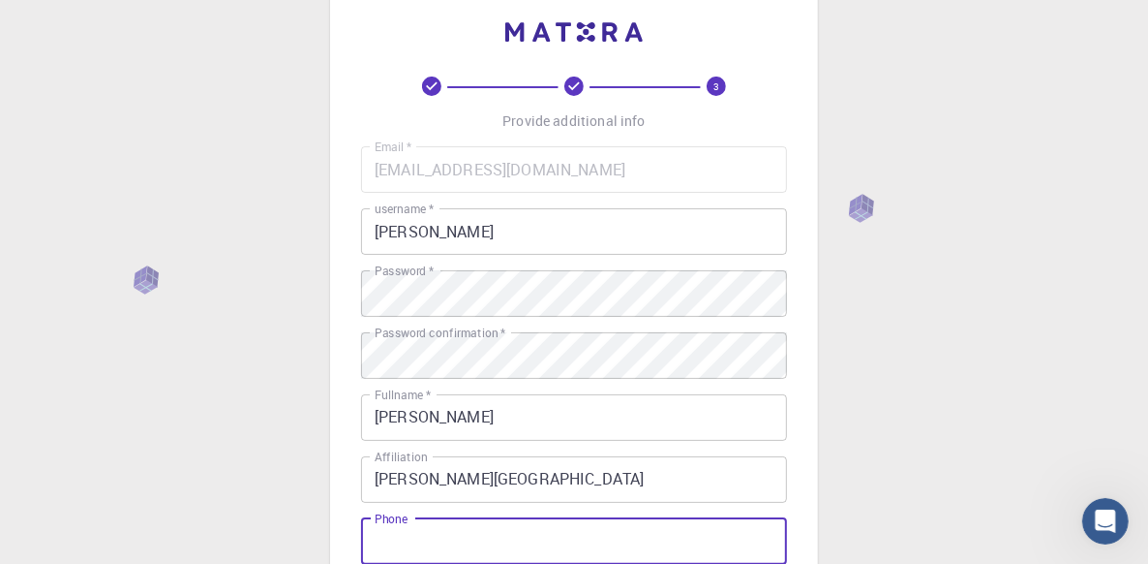
scroll to position [137, 0]
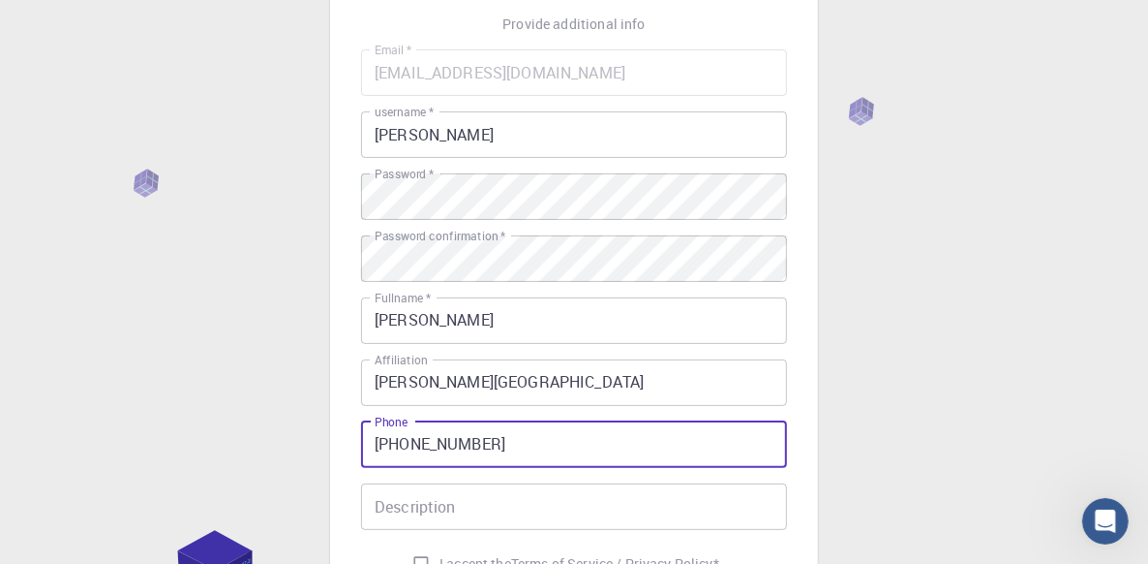
type input "[PHONE_NUMBER]"
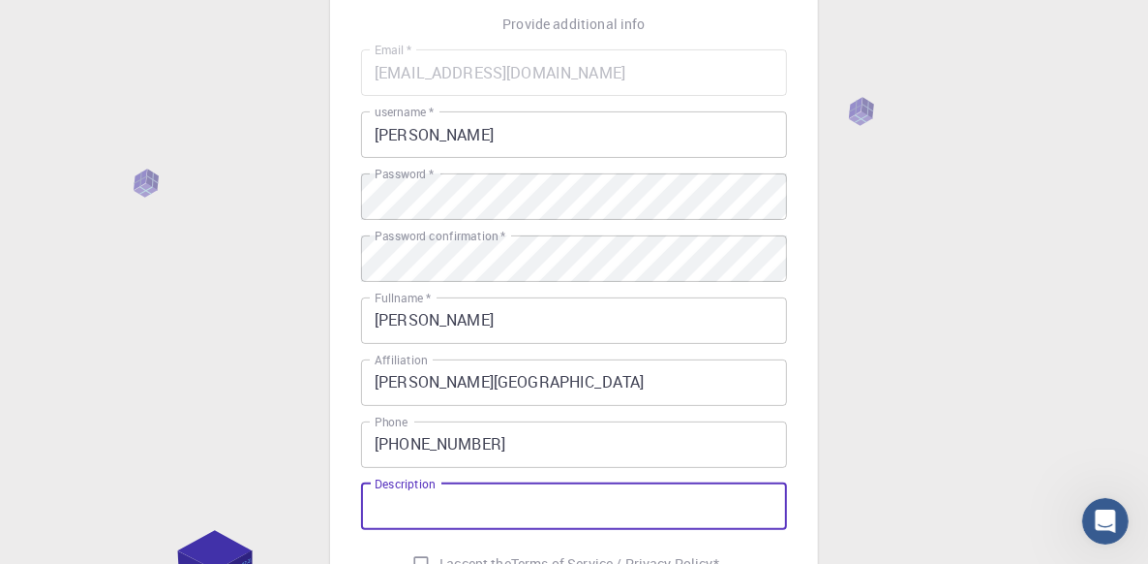
click at [432, 509] on input "Description" at bounding box center [574, 506] width 426 height 46
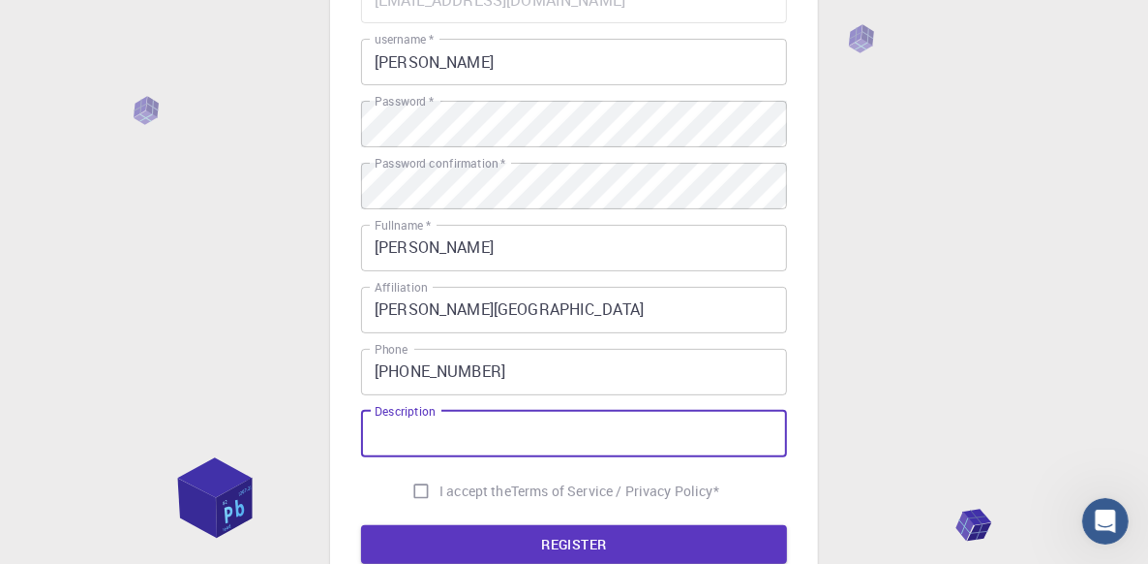
scroll to position [233, 0]
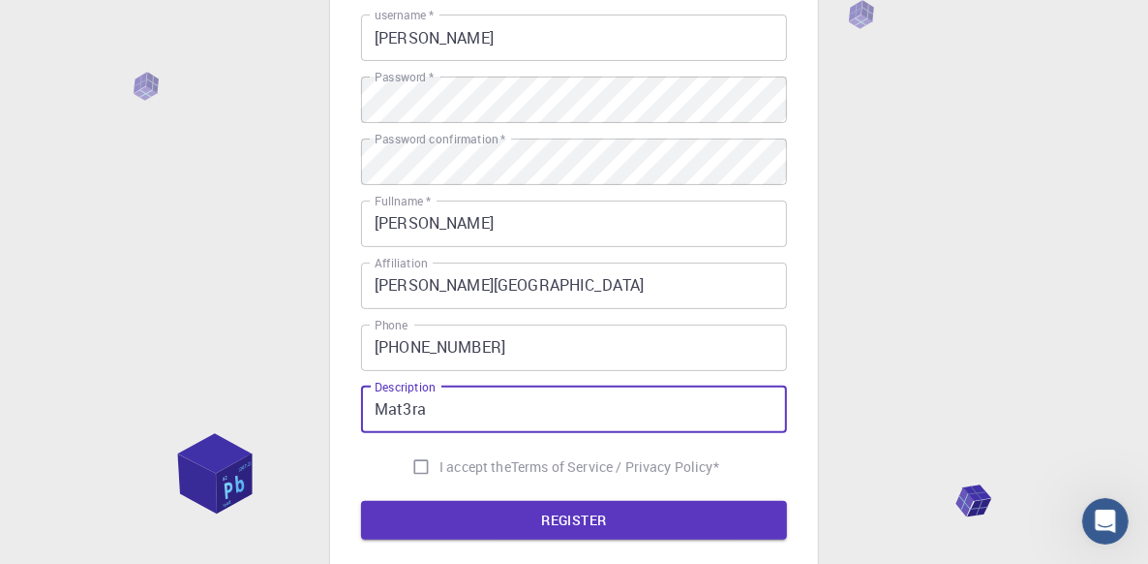
type input "Mat3ra"
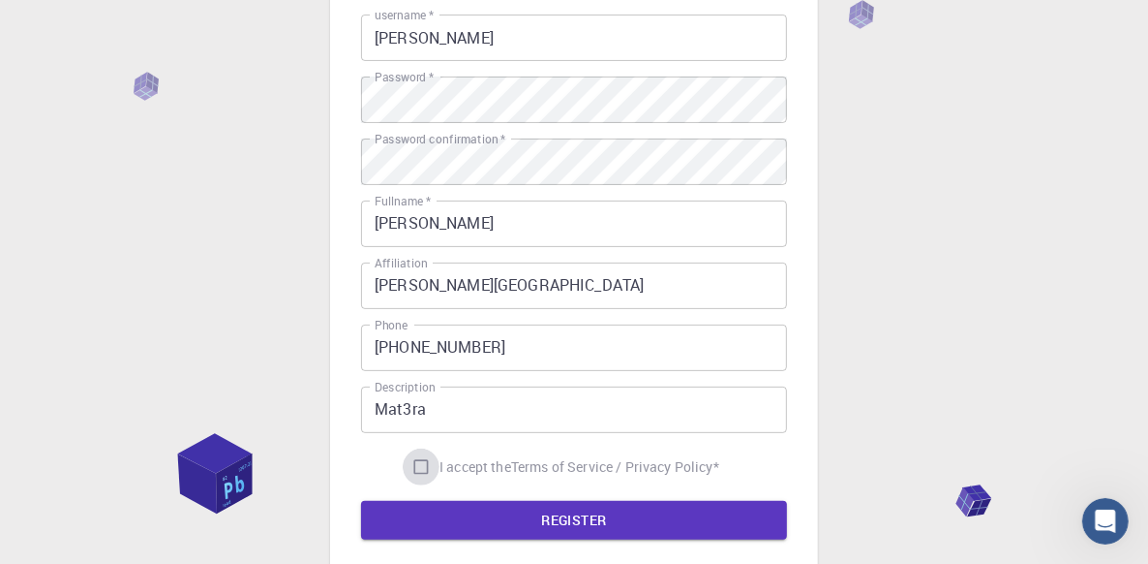
click at [414, 470] on input "I accept the Terms of Service / Privacy Policy *" at bounding box center [421, 466] width 37 height 37
checkbox input "true"
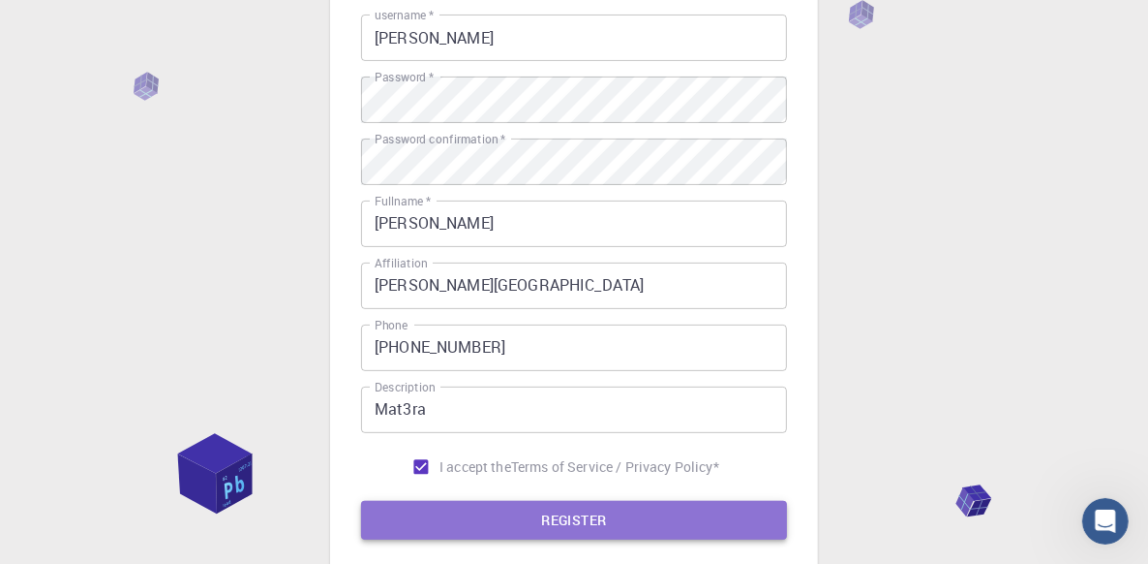
click at [574, 523] on button "REGISTER" at bounding box center [574, 520] width 426 height 39
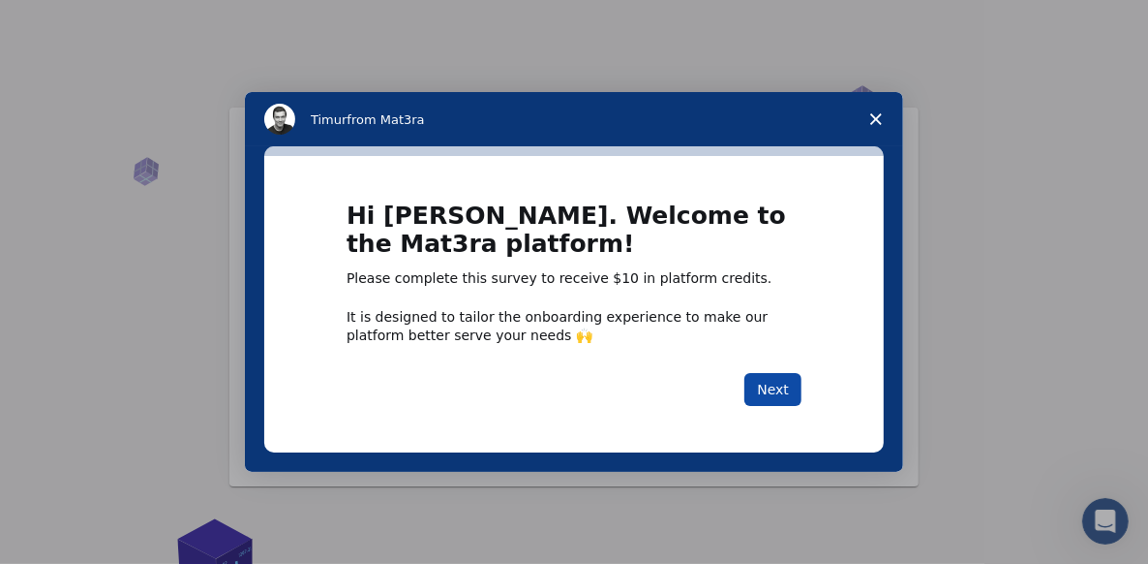
click at [773, 393] on button "Next" at bounding box center [773, 389] width 57 height 33
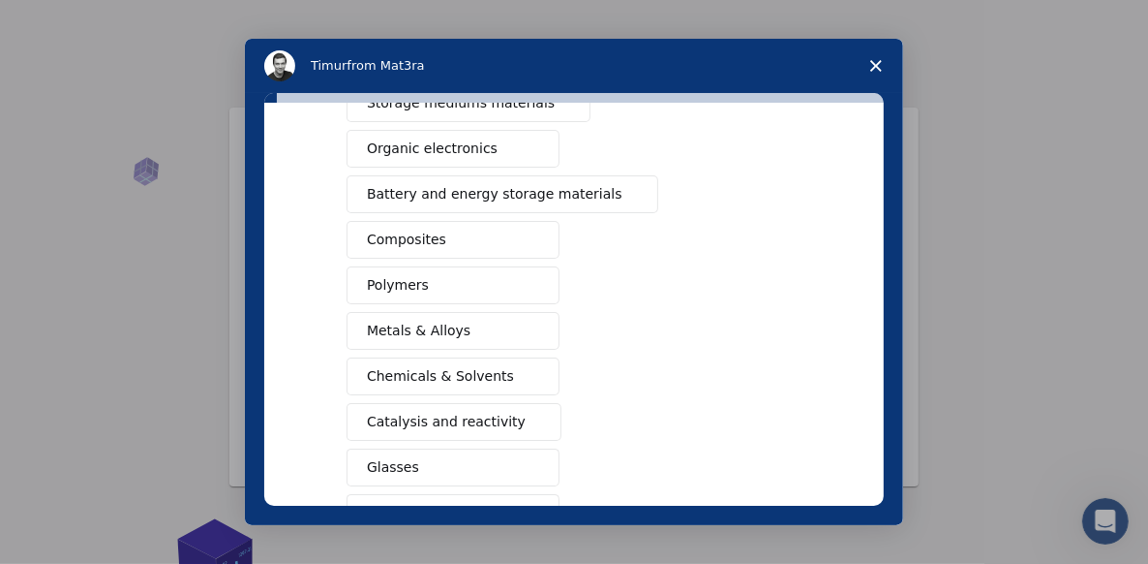
scroll to position [194, 0]
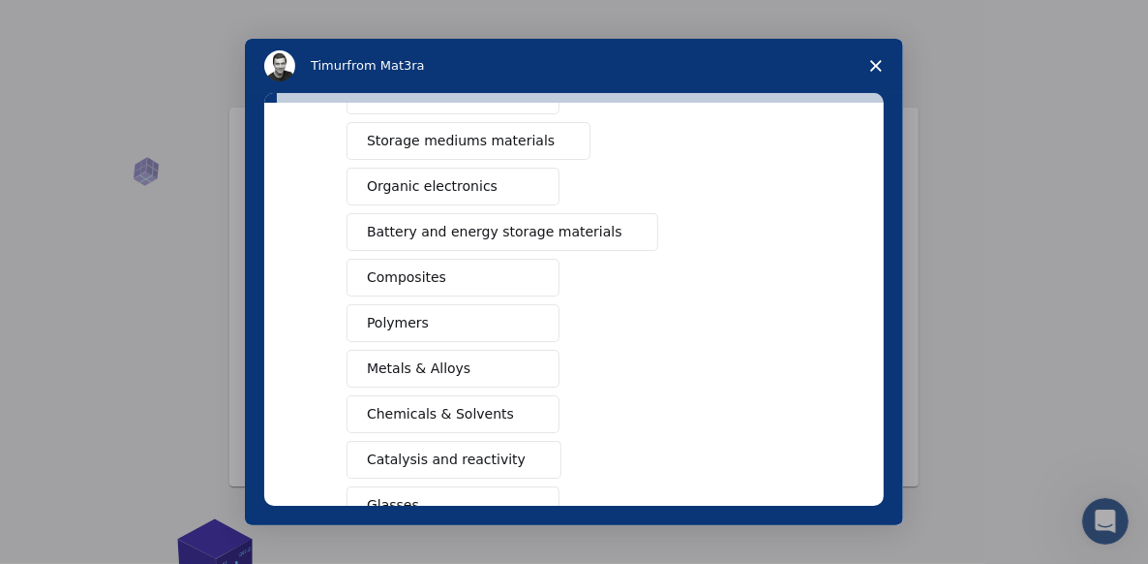
click at [878, 60] on icon "Close survey" at bounding box center [877, 66] width 12 height 12
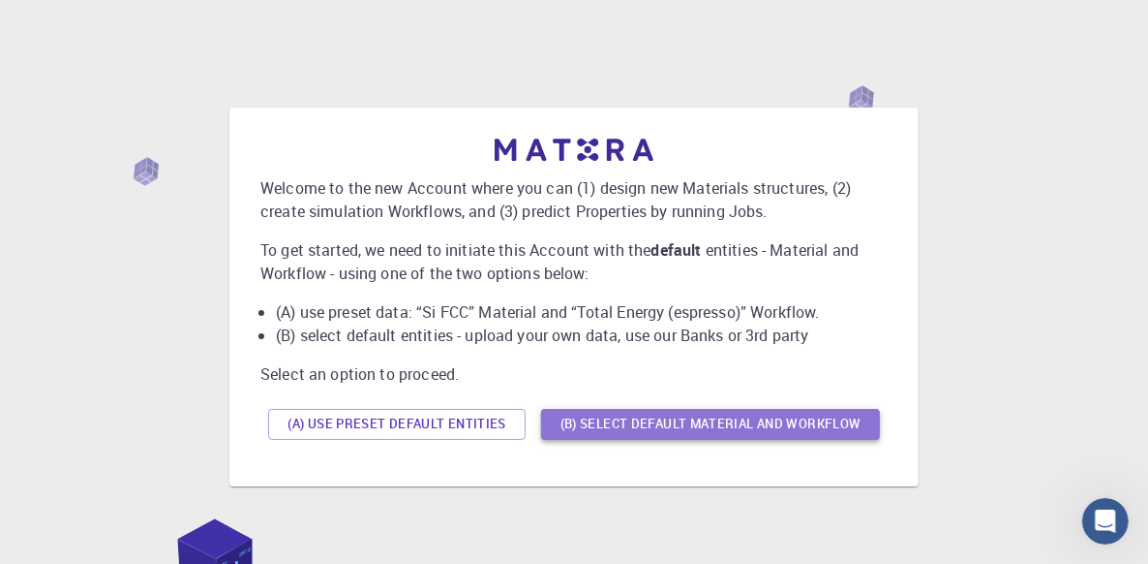
click at [664, 417] on button "(B) Select default material and workflow" at bounding box center [710, 424] width 339 height 31
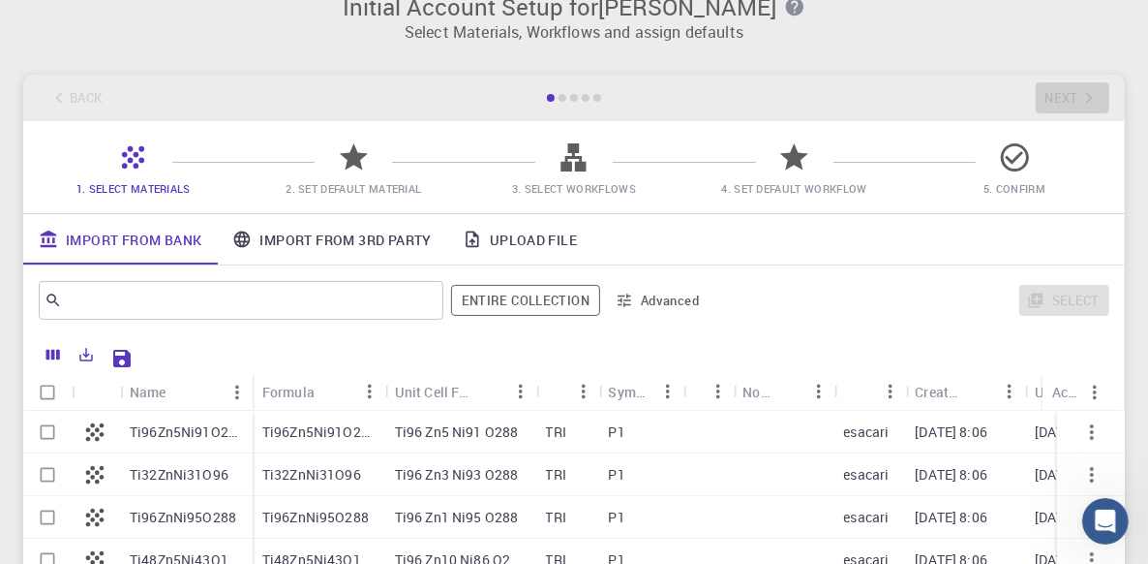
scroll to position [0, 0]
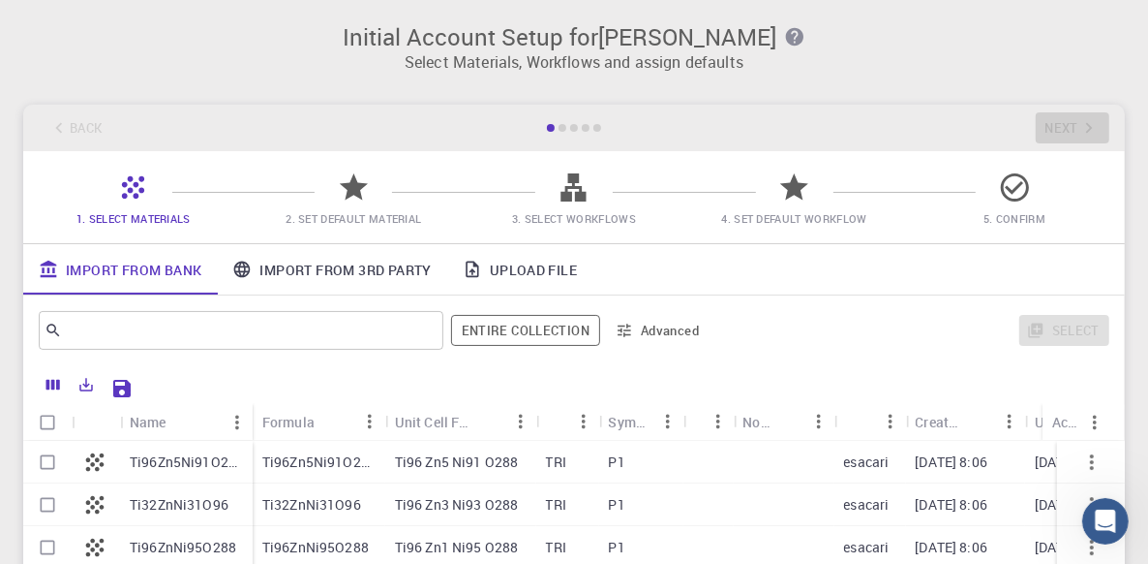
click at [489, 269] on link "Upload File" at bounding box center [519, 269] width 145 height 50
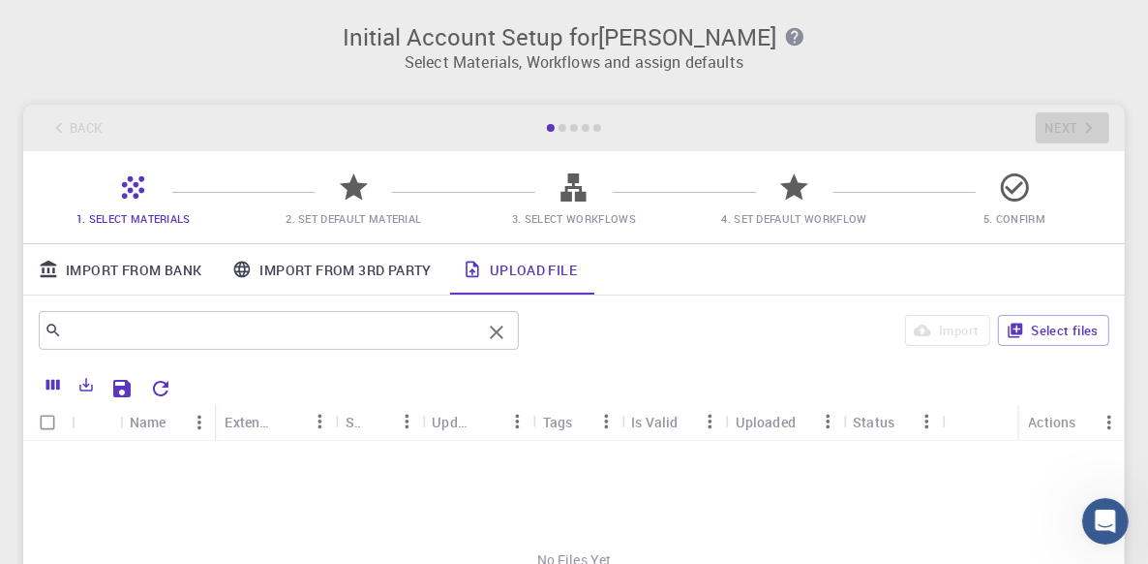
click at [50, 325] on icon at bounding box center [53, 329] width 17 height 17
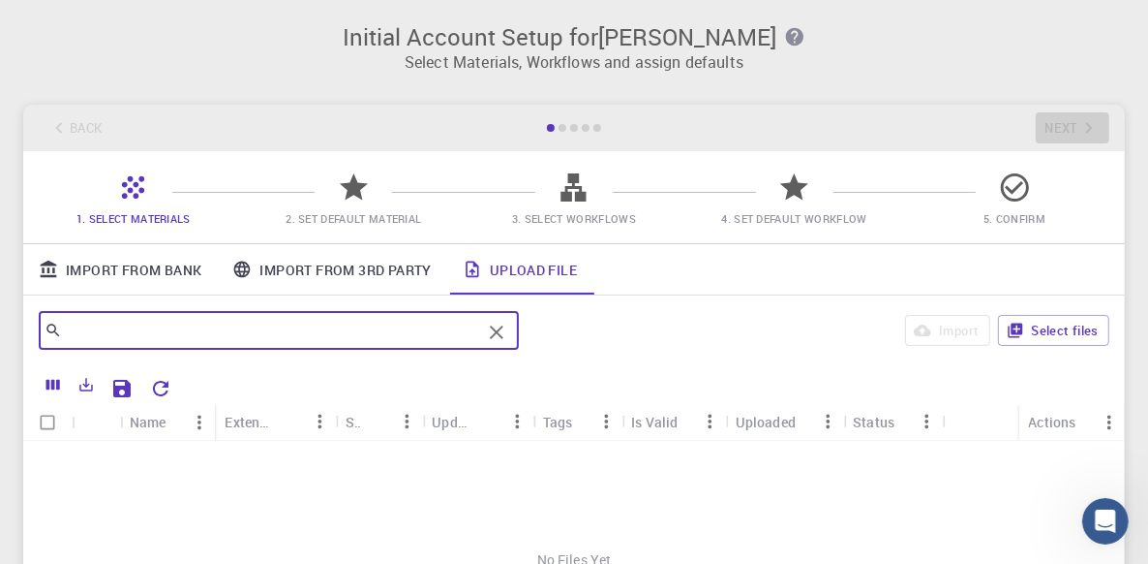
click at [80, 323] on input "text" at bounding box center [271, 330] width 419 height 27
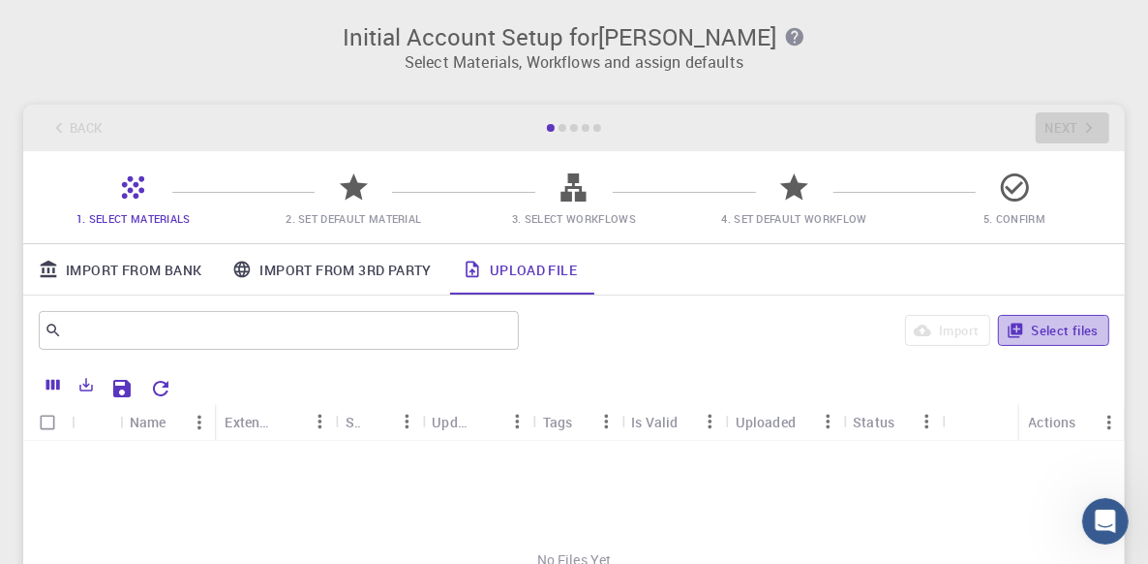
click at [1016, 327] on icon "button" at bounding box center [1015, 330] width 15 height 15
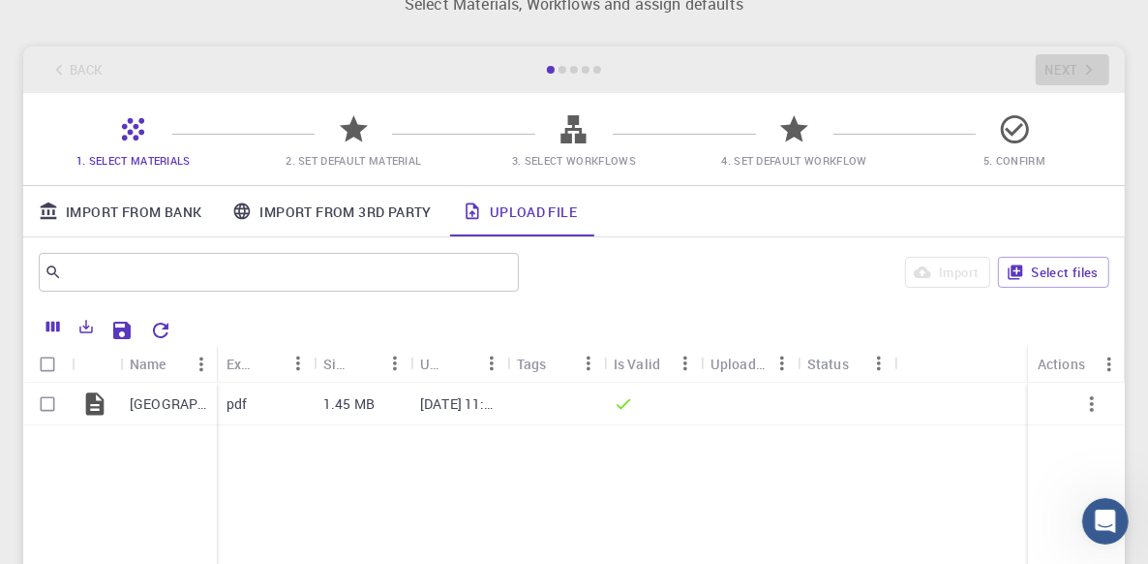
scroll to position [97, 0]
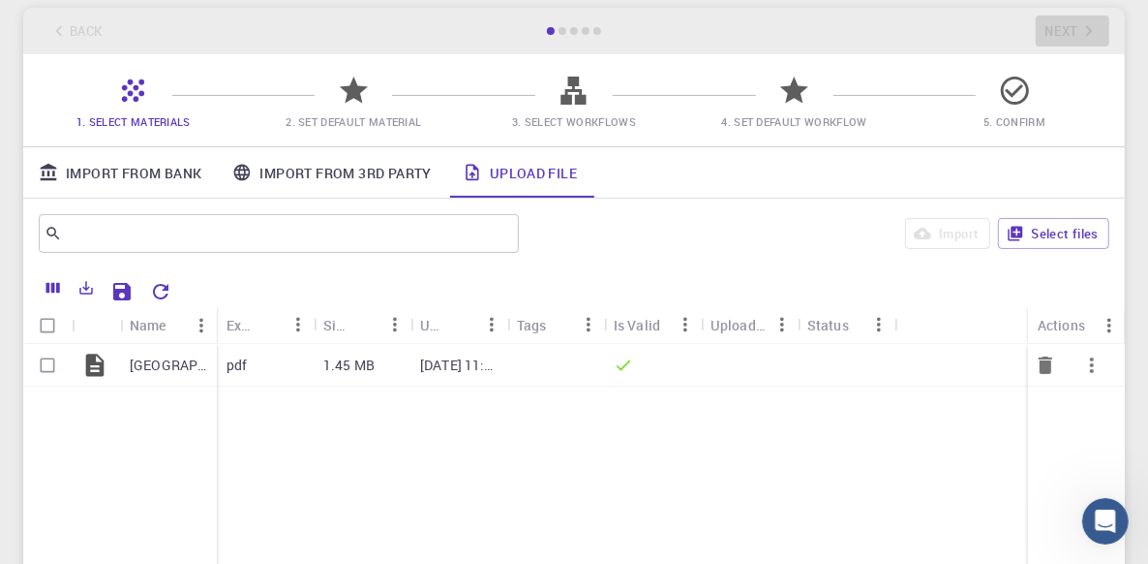
click at [47, 365] on input "Select row" at bounding box center [47, 365] width 37 height 37
checkbox input "true"
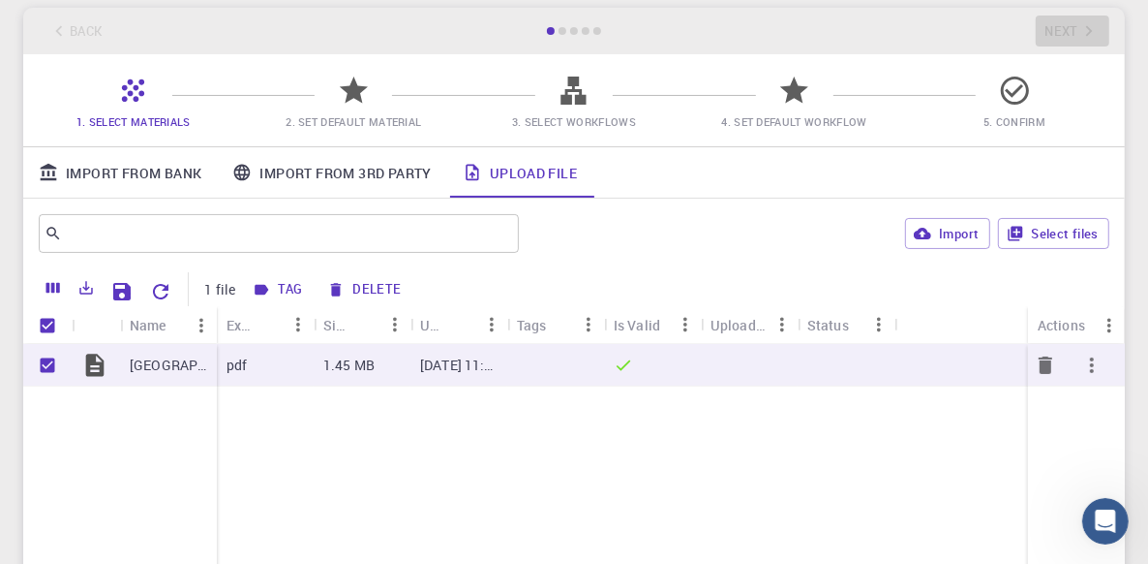
drag, startPoint x: 176, startPoint y: 367, endPoint x: 1091, endPoint y: 363, distance: 915.1
click at [172, 366] on p "[GEOGRAPHIC_DATA] configuration 1st floor.pdf" at bounding box center [168, 364] width 77 height 19
click at [170, 366] on p "[GEOGRAPHIC_DATA] configuration 1st floor.pdf" at bounding box center [168, 364] width 77 height 19
click at [1091, 363] on icon "button" at bounding box center [1092, 364] width 23 height 23
click at [1087, 365] on icon "button" at bounding box center [1092, 364] width 23 height 23
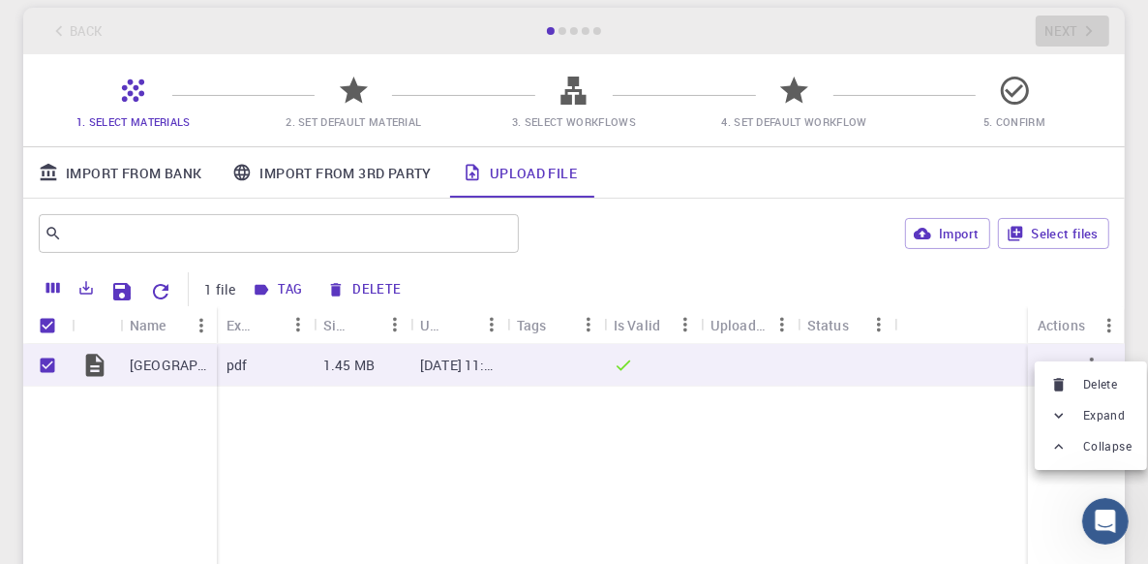
click at [390, 371] on div at bounding box center [574, 282] width 1148 height 564
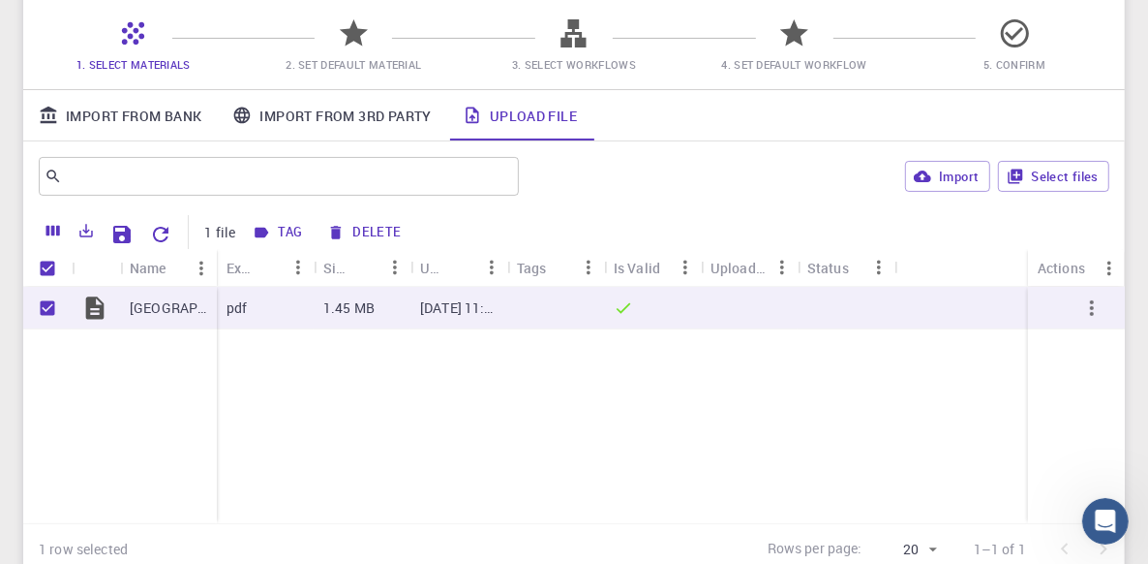
scroll to position [194, 0]
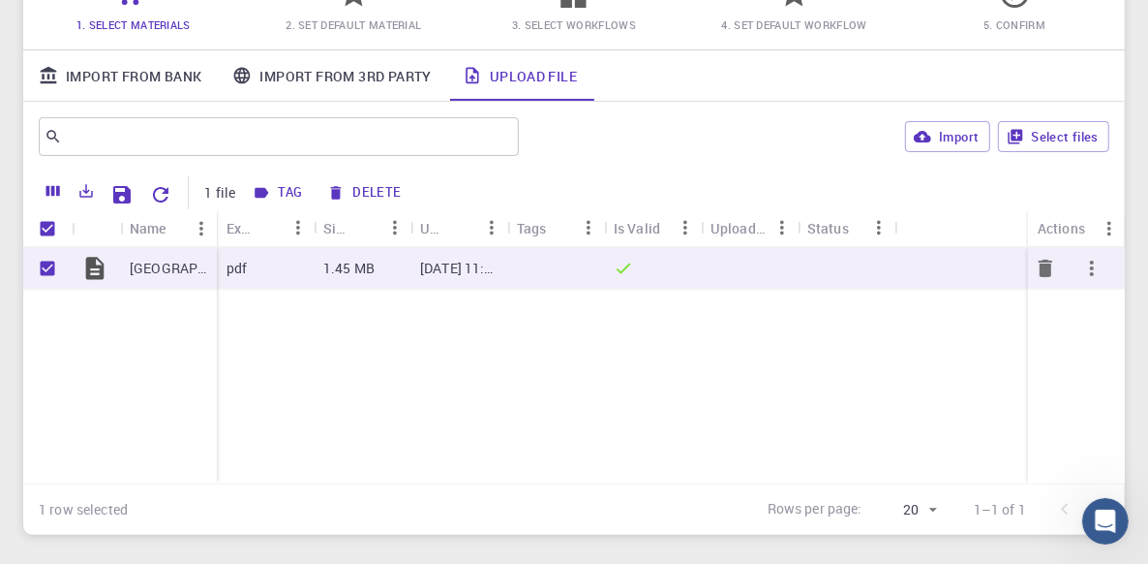
click at [86, 268] on icon at bounding box center [95, 268] width 18 height 22
click at [95, 267] on icon at bounding box center [94, 268] width 27 height 27
